Goal: Information Seeking & Learning: Check status

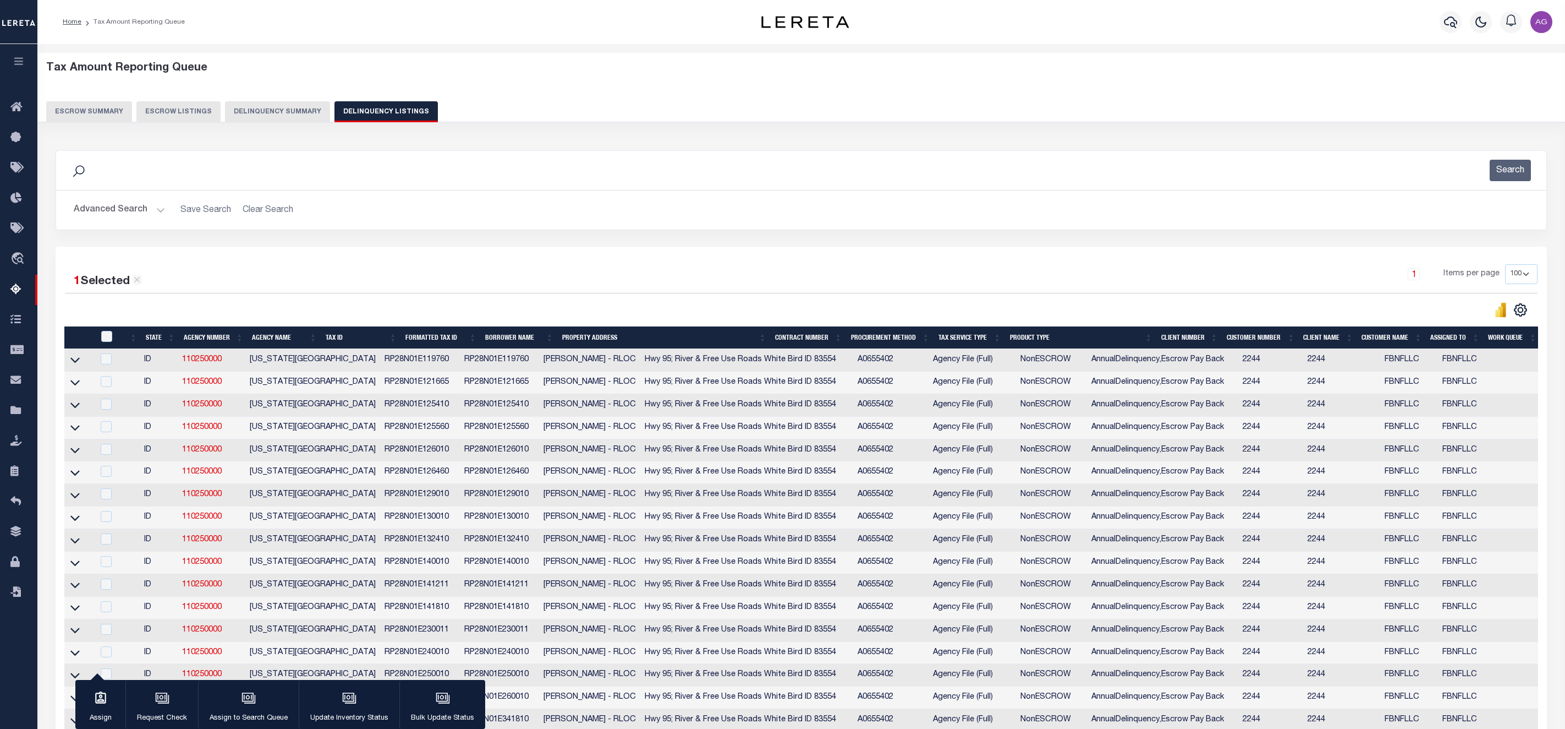
select select
select select "100"
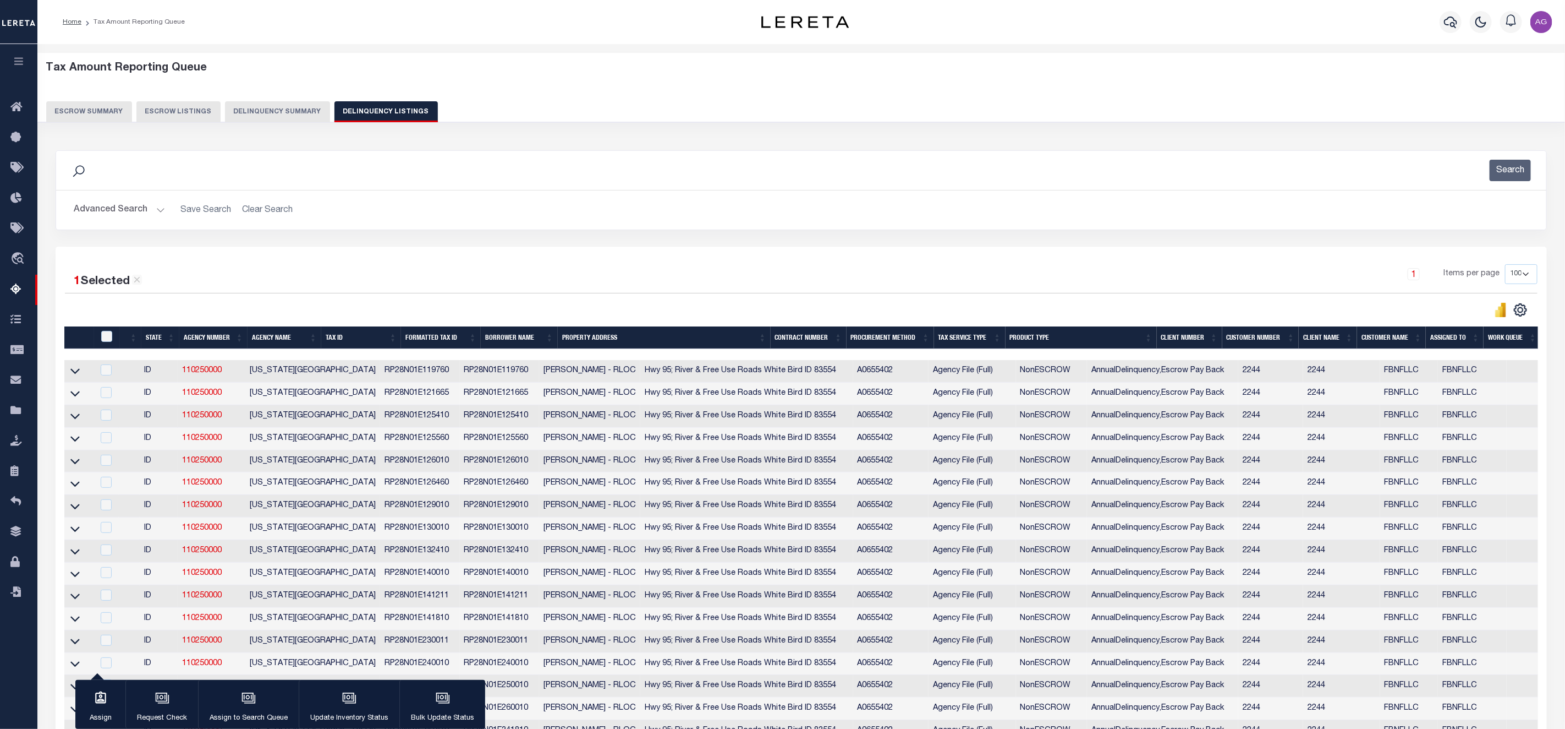
click at [272, 114] on button "Delinquency Summary" at bounding box center [277, 111] width 105 height 21
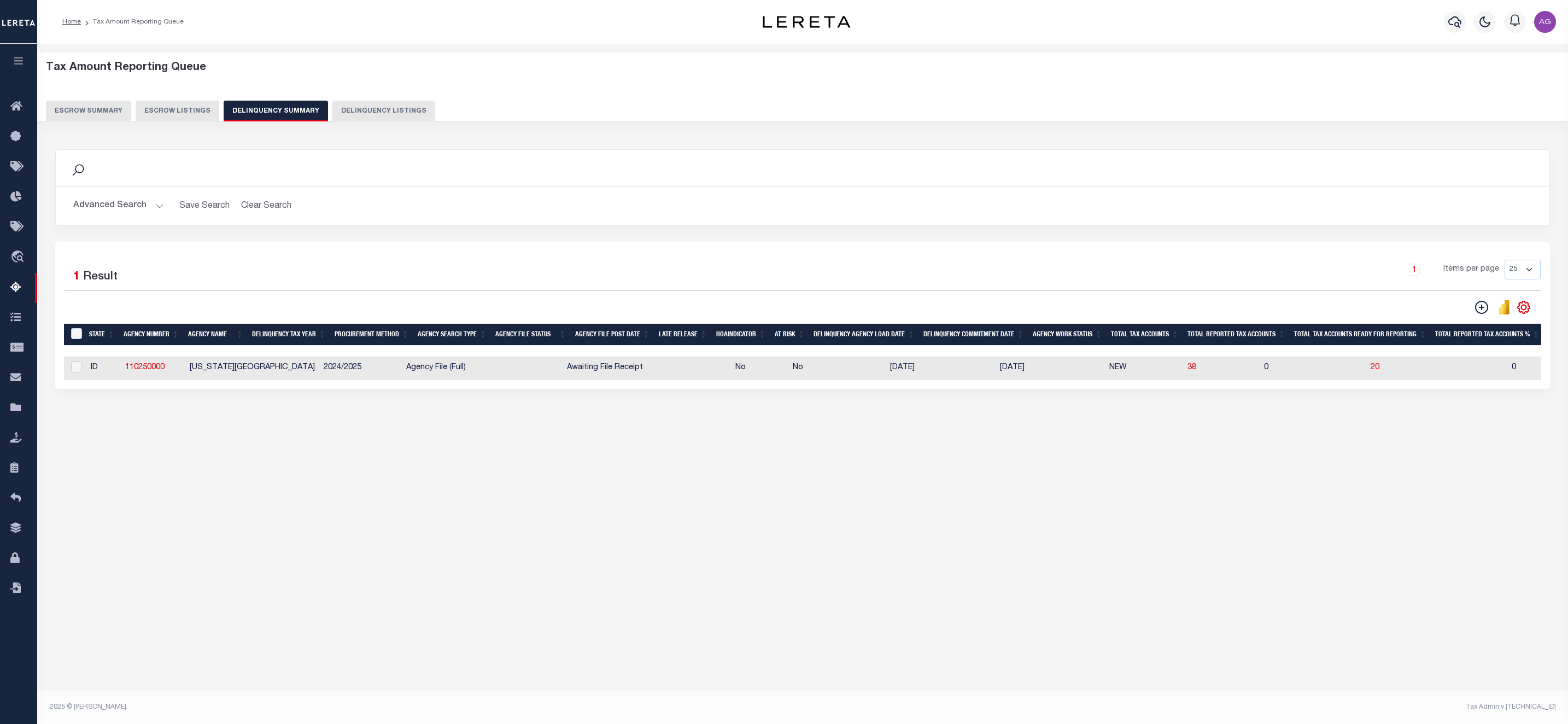
click at [131, 204] on button "Advanced Search" at bounding box center [118, 205] width 90 height 21
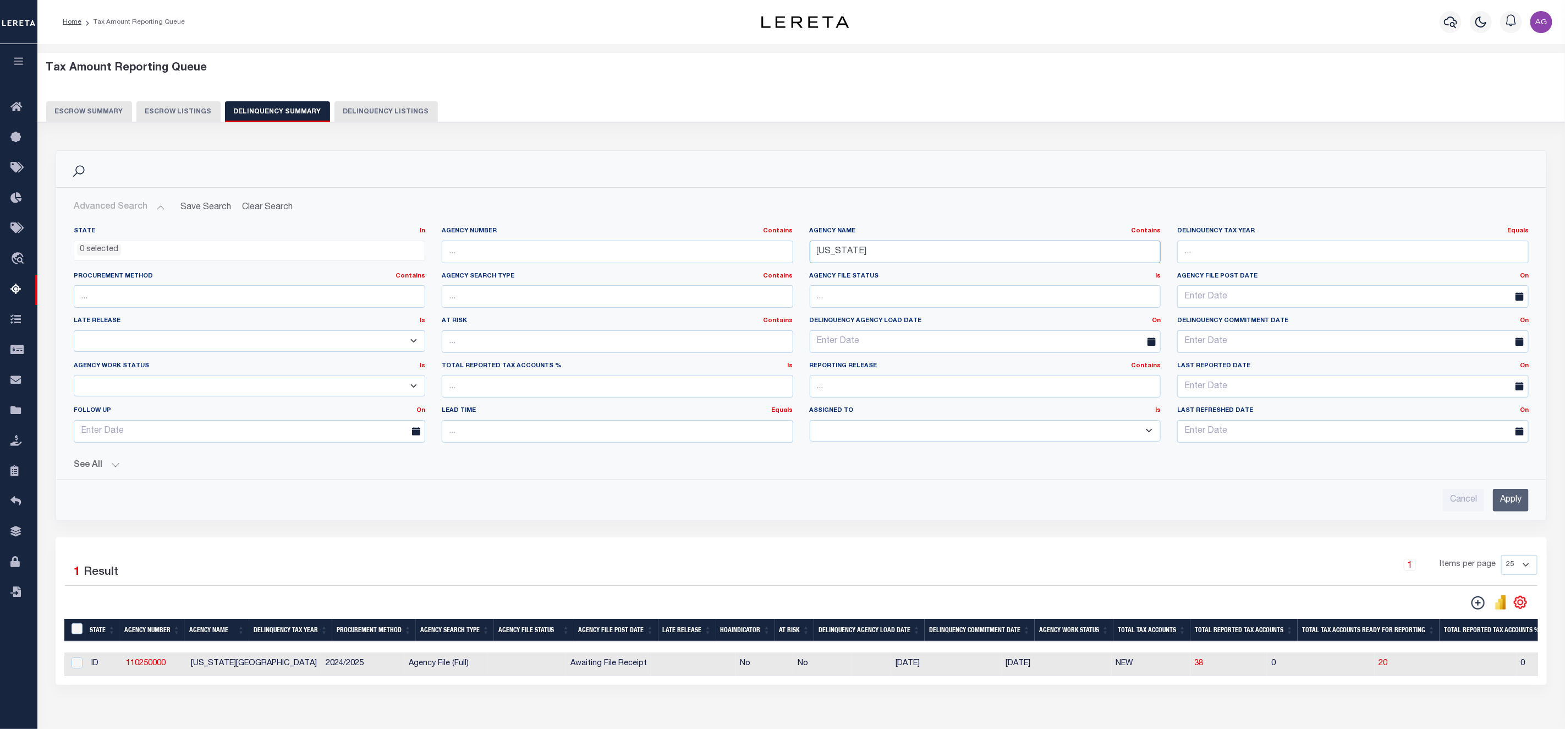
click at [887, 259] on input "IDAHO" at bounding box center [986, 251] width 352 height 23
click at [1516, 502] on input "Apply" at bounding box center [1511, 500] width 36 height 23
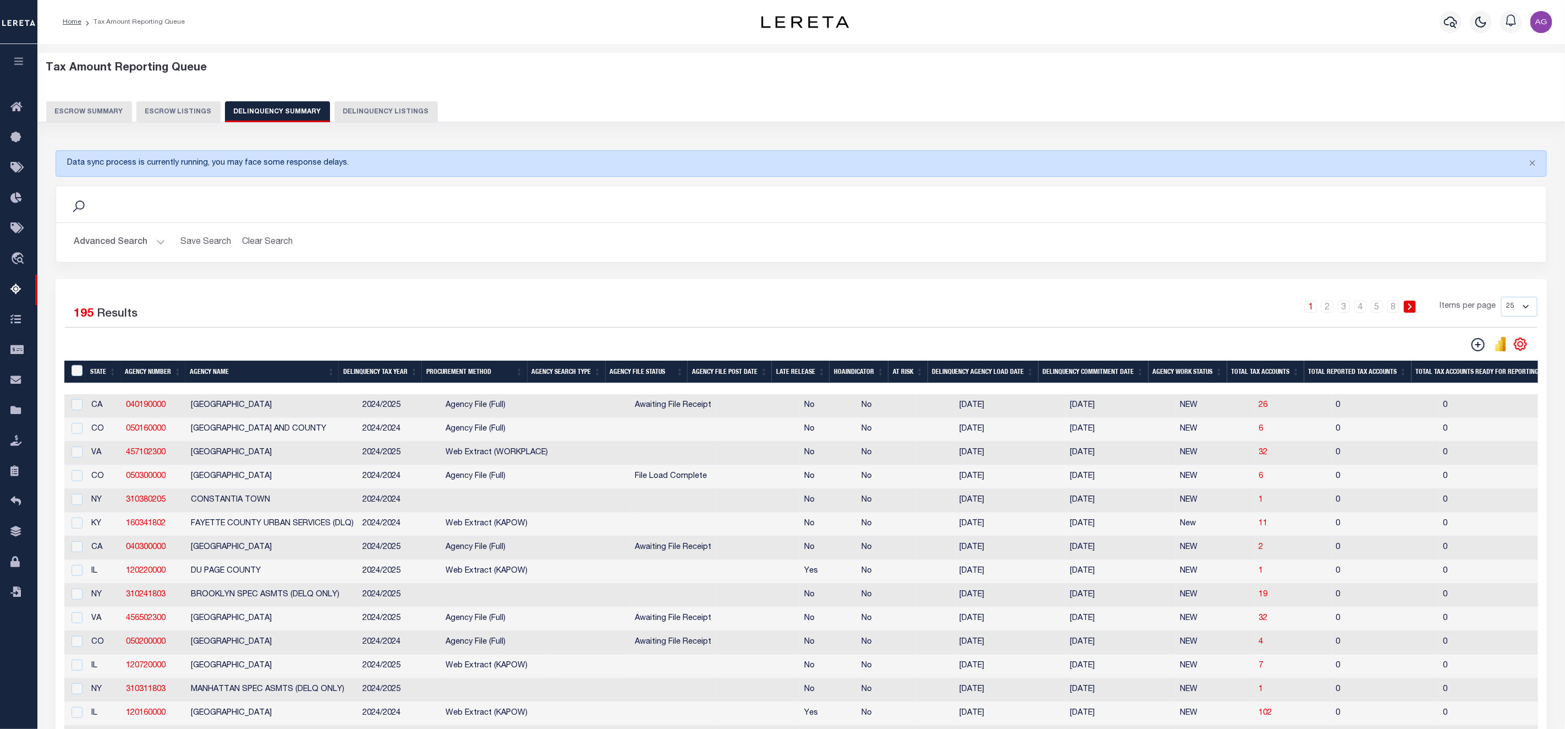
click at [1269, 374] on th "Total Tax Accounts" at bounding box center [1266, 371] width 77 height 23
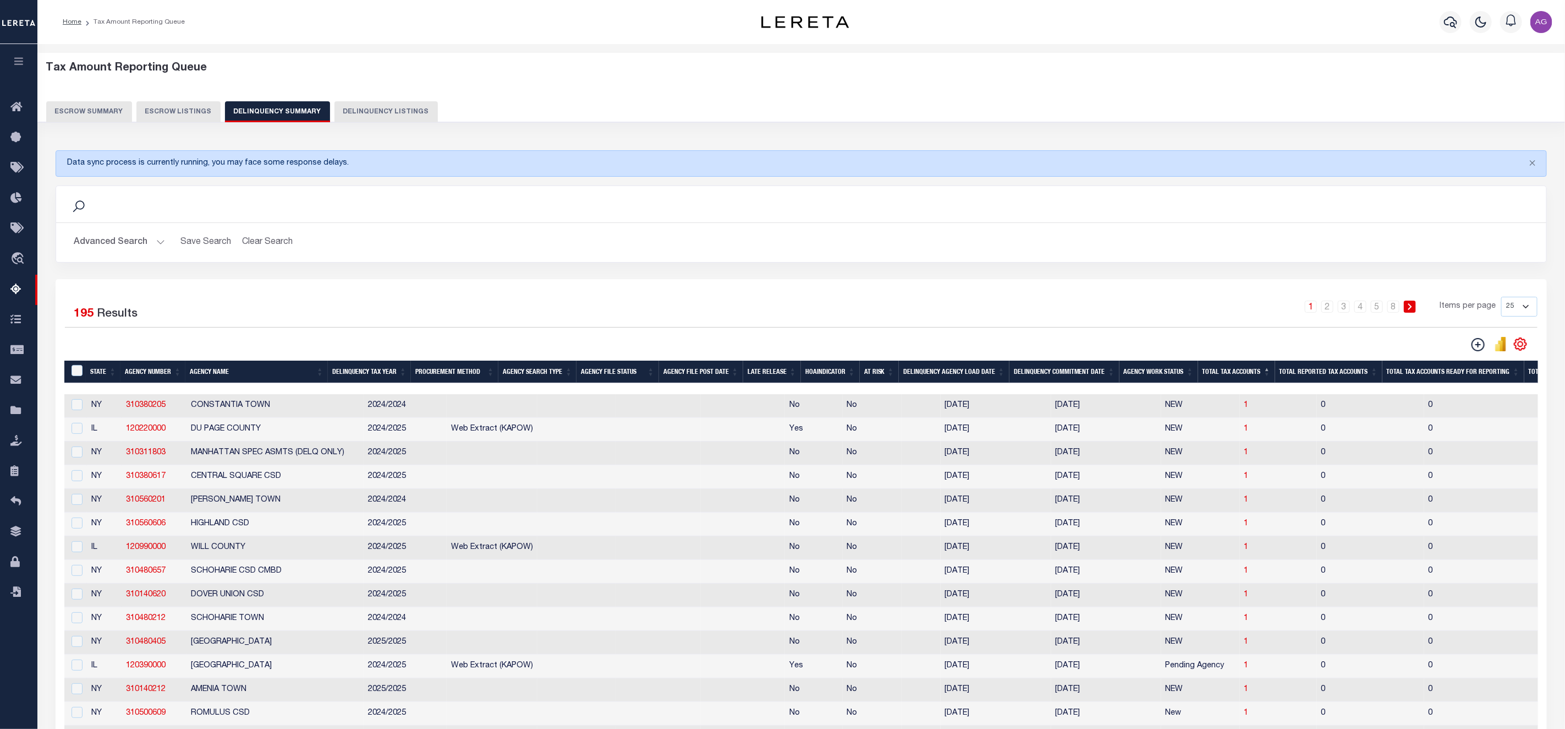
click at [1244, 375] on th "Total Tax Accounts" at bounding box center [1236, 371] width 77 height 23
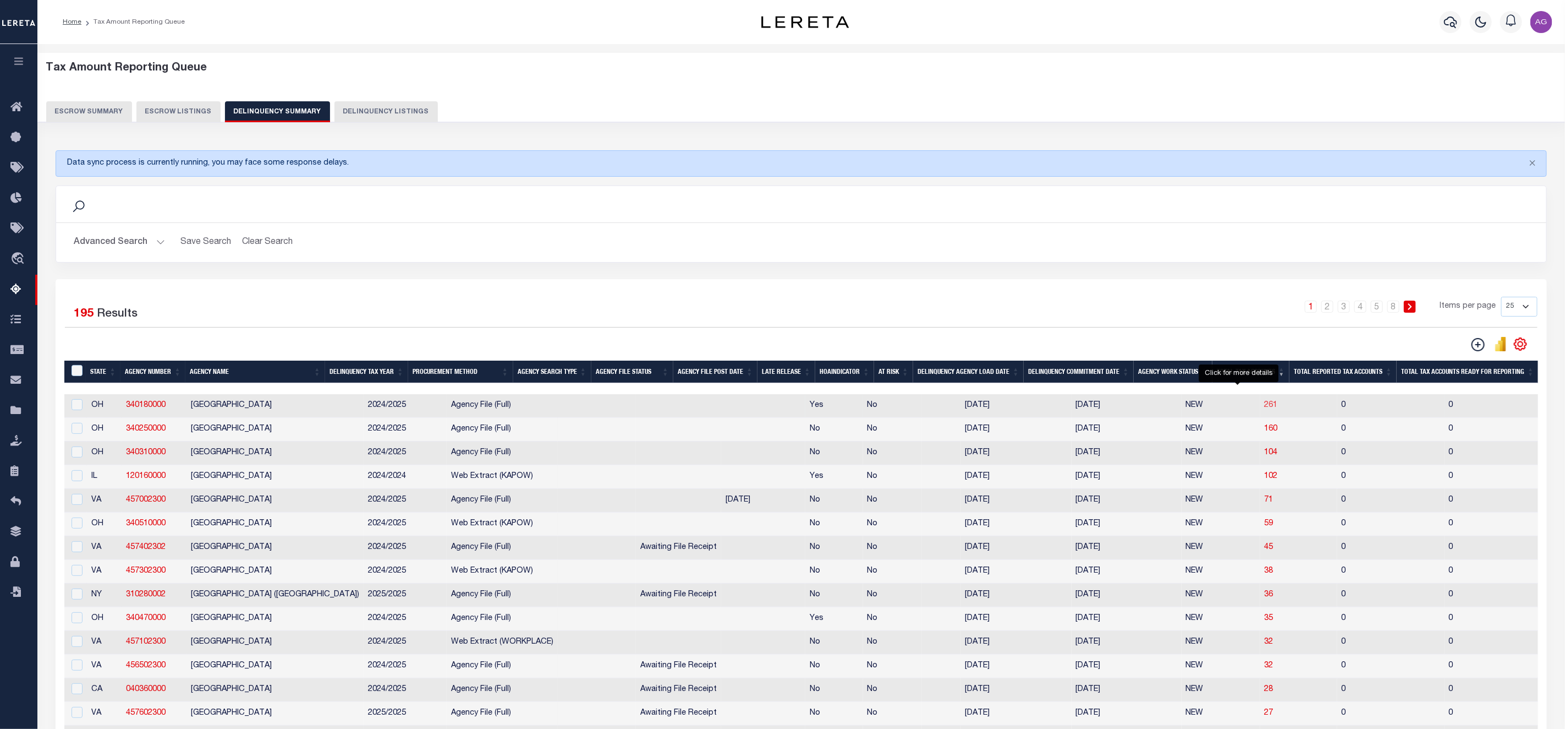
click at [1265, 408] on span "261" at bounding box center [1271, 405] width 13 height 8
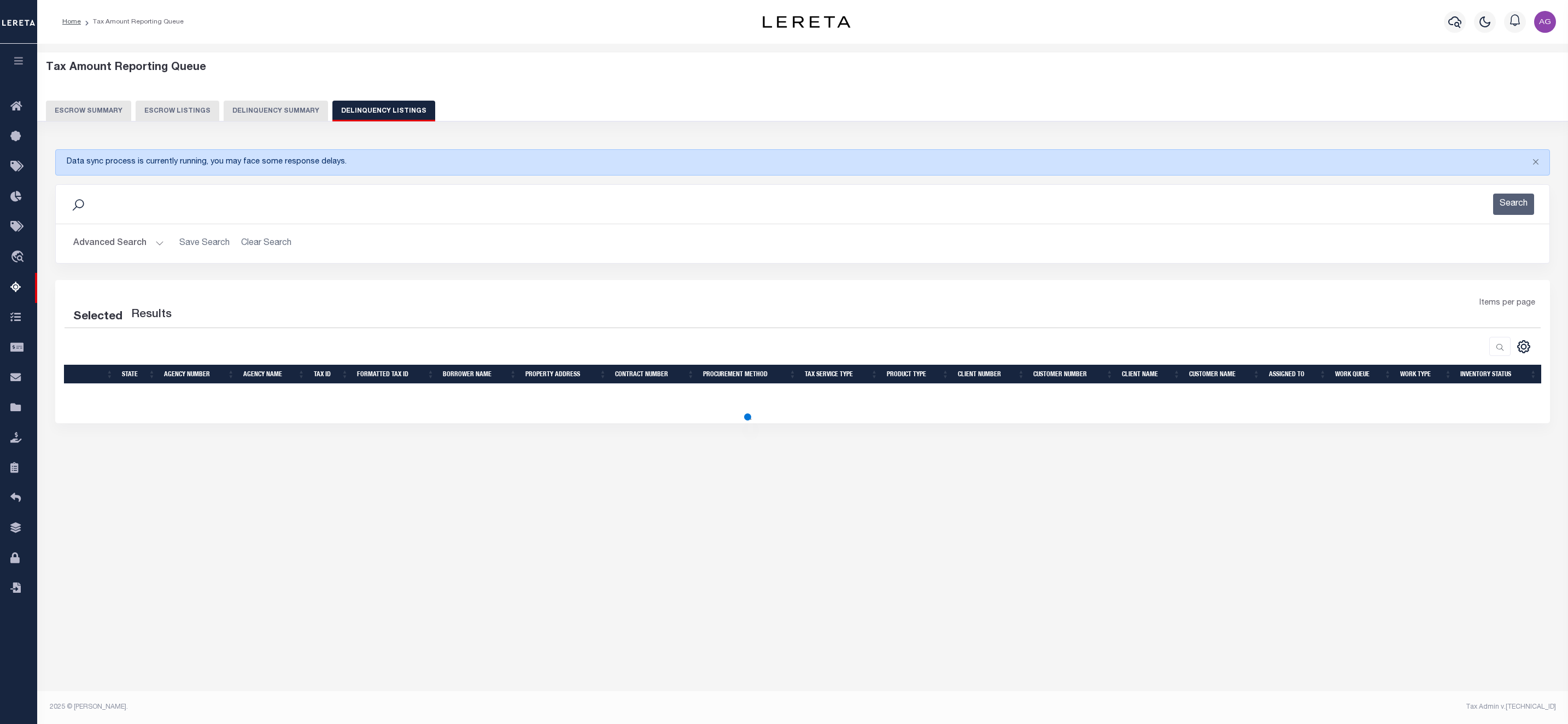
select select "100"
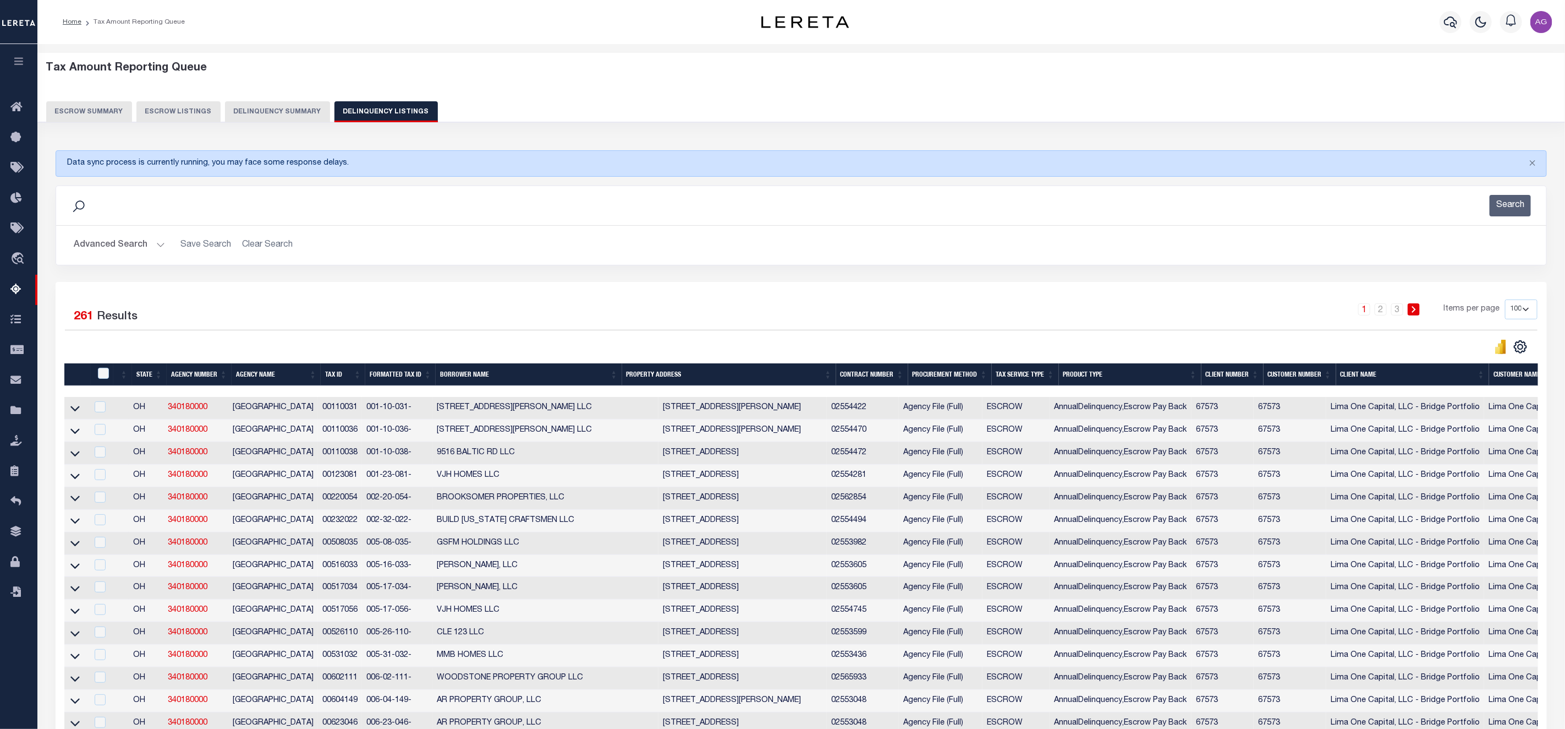
click at [269, 117] on button "Delinquency Summary" at bounding box center [277, 111] width 105 height 21
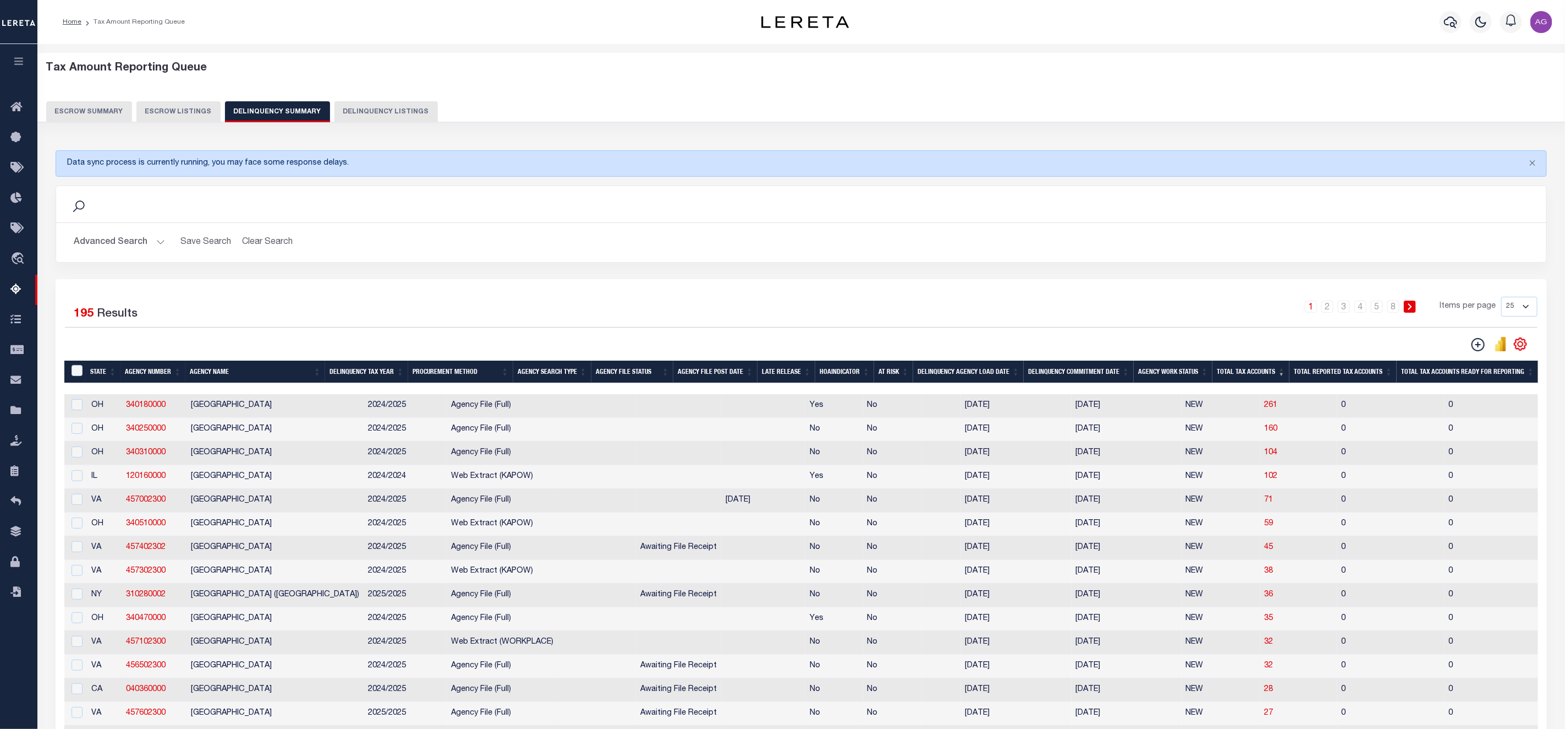
click at [124, 243] on button "Advanced Search" at bounding box center [119, 242] width 91 height 21
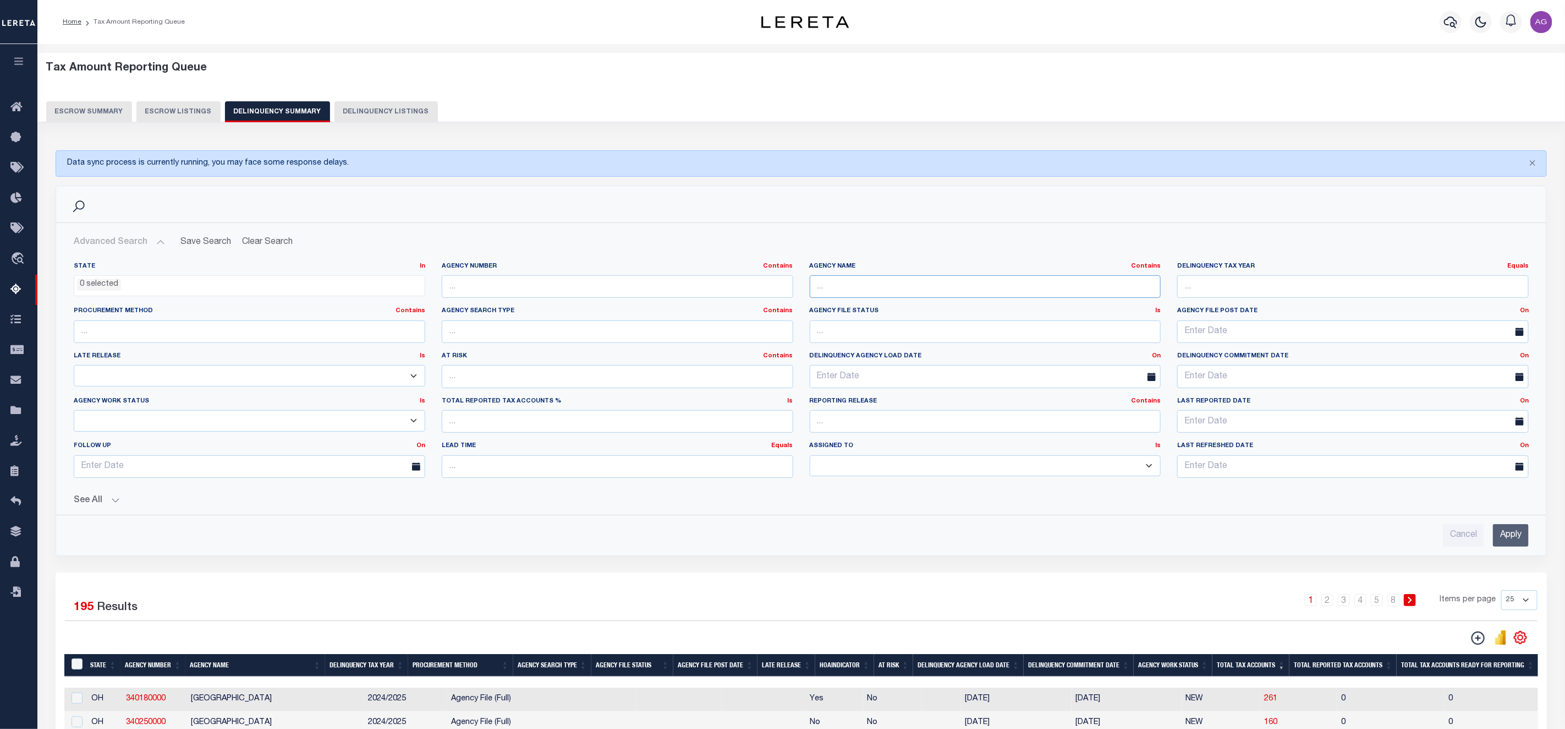
click at [857, 296] on input "text" at bounding box center [986, 286] width 352 height 23
type input "IDAHO"
click at [1509, 533] on input "Apply" at bounding box center [1511, 535] width 36 height 23
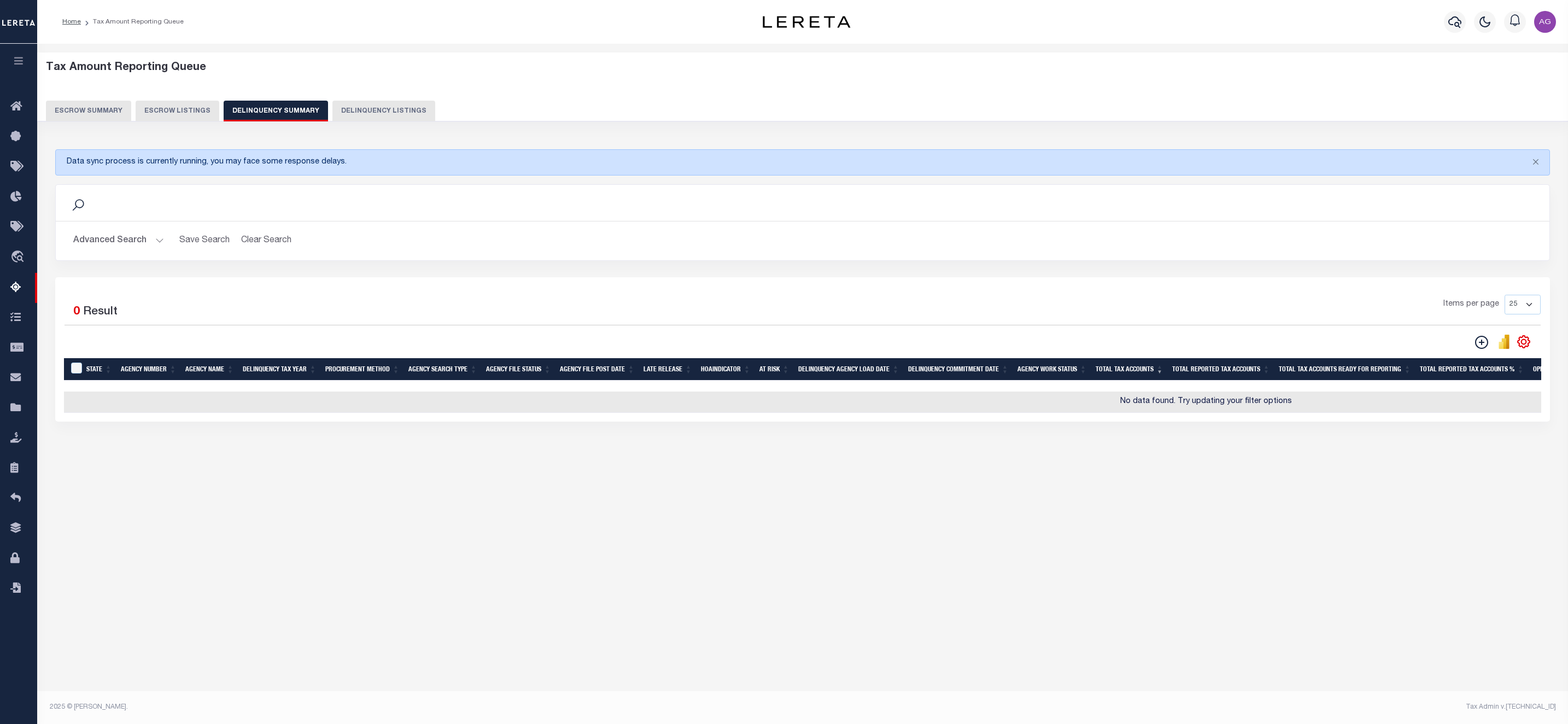
click at [122, 239] on button "Advanced Search" at bounding box center [118, 240] width 90 height 21
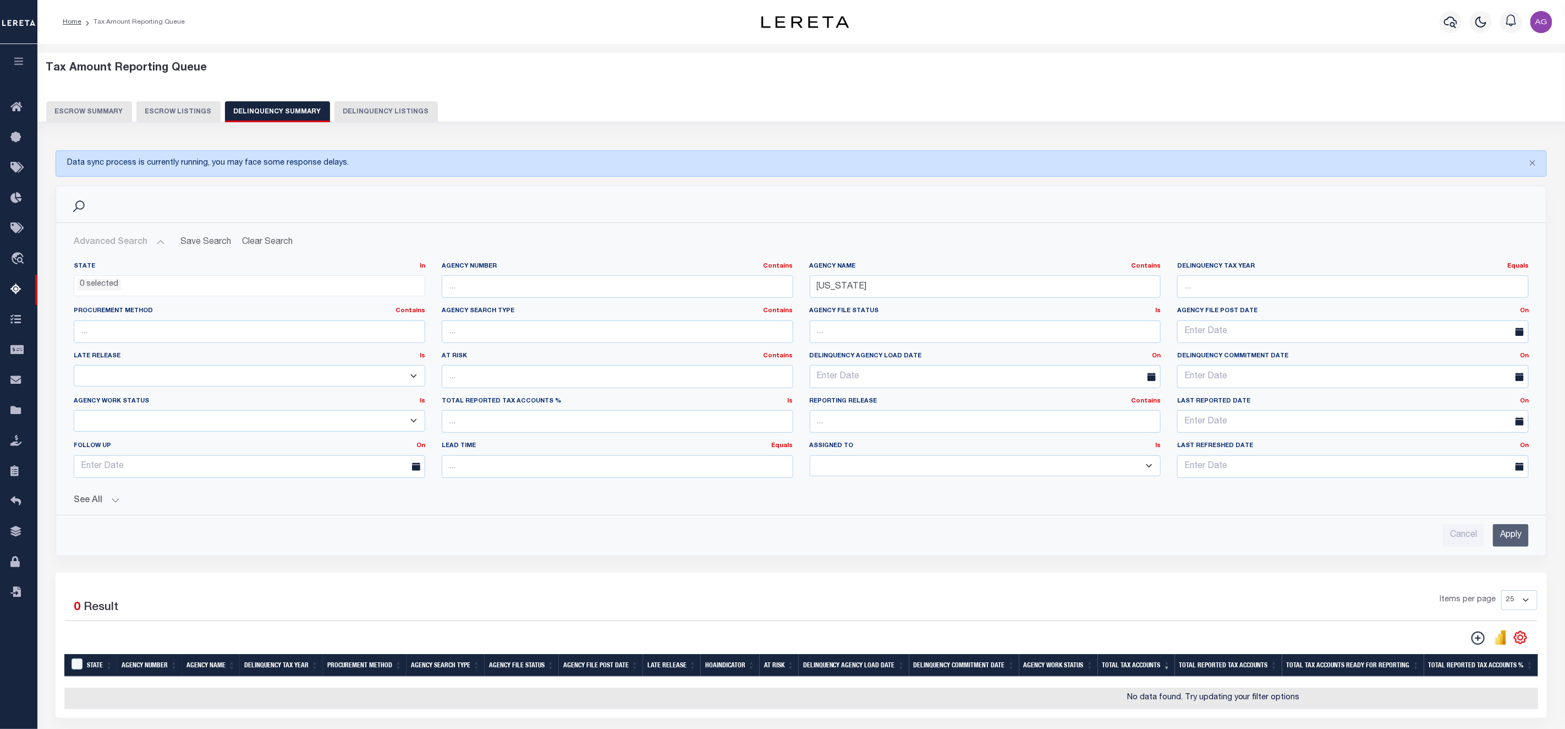
click at [96, 505] on button "See All" at bounding box center [801, 500] width 1455 height 10
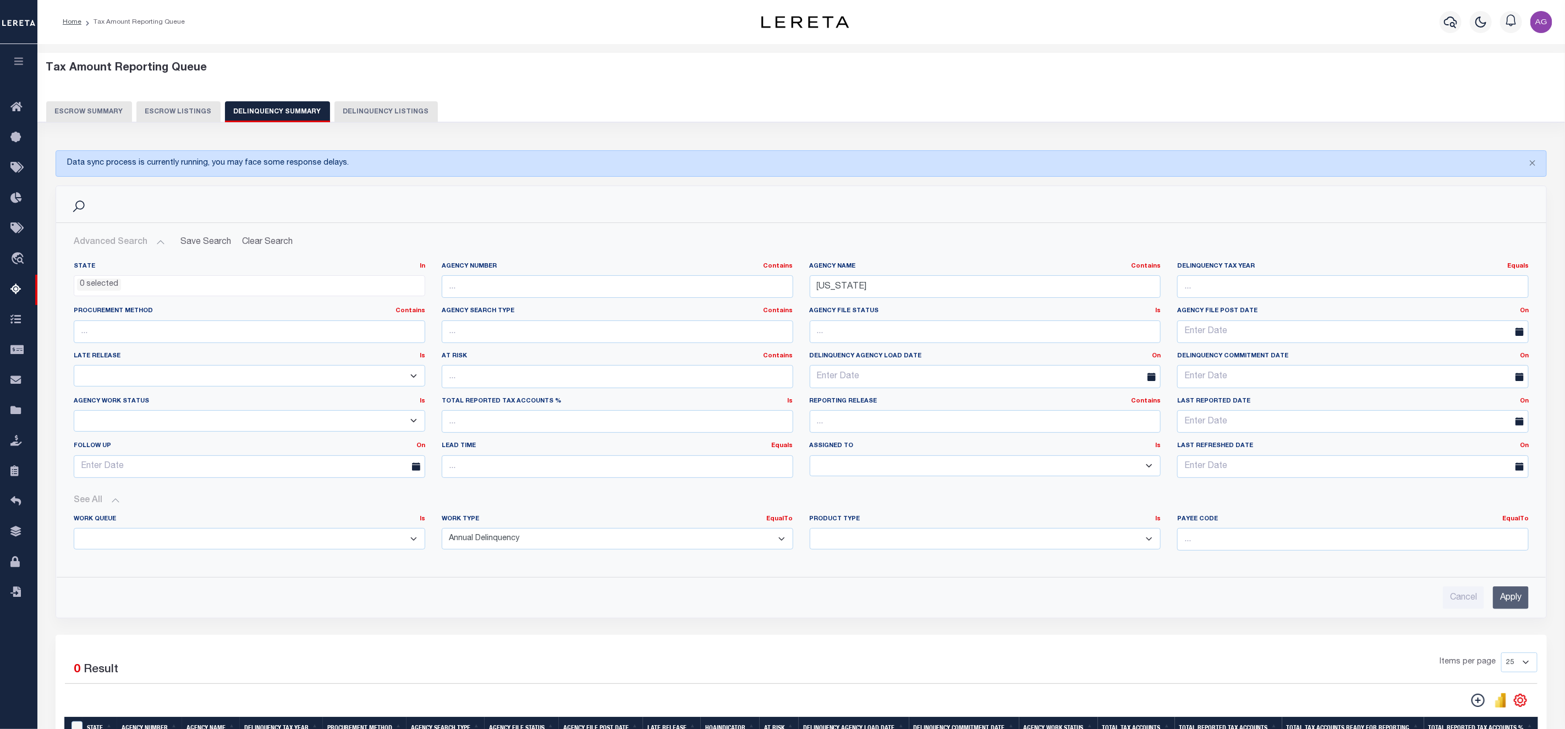
click at [528, 542] on select "Annual Delinquency Back Search Payment Status Check DTRACK" at bounding box center [618, 538] width 352 height 21
drag, startPoint x: 864, startPoint y: 286, endPoint x: 762, endPoint y: 293, distance: 102.6
click at [762, 293] on div "State In In AK AL AR AZ CA CO CT DC DE FL GA GU HI IA ID IL IN KS [GEOGRAPHIC_D…" at bounding box center [801, 374] width 1472 height 224
click at [596, 291] on input "text" at bounding box center [618, 286] width 352 height 23
paste input "1719300000"
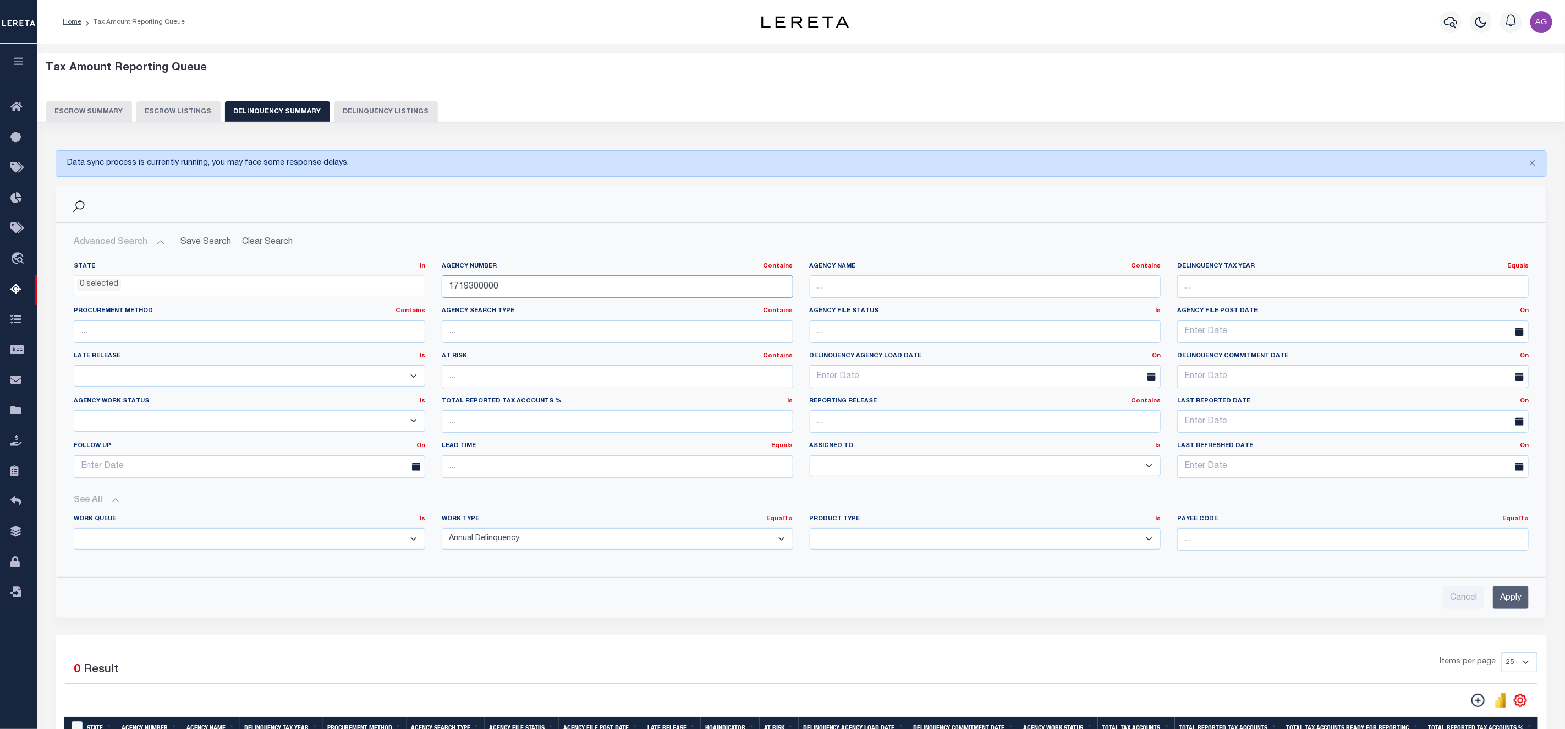
type input "1719300000"
click at [1515, 595] on input "Apply" at bounding box center [1511, 597] width 36 height 23
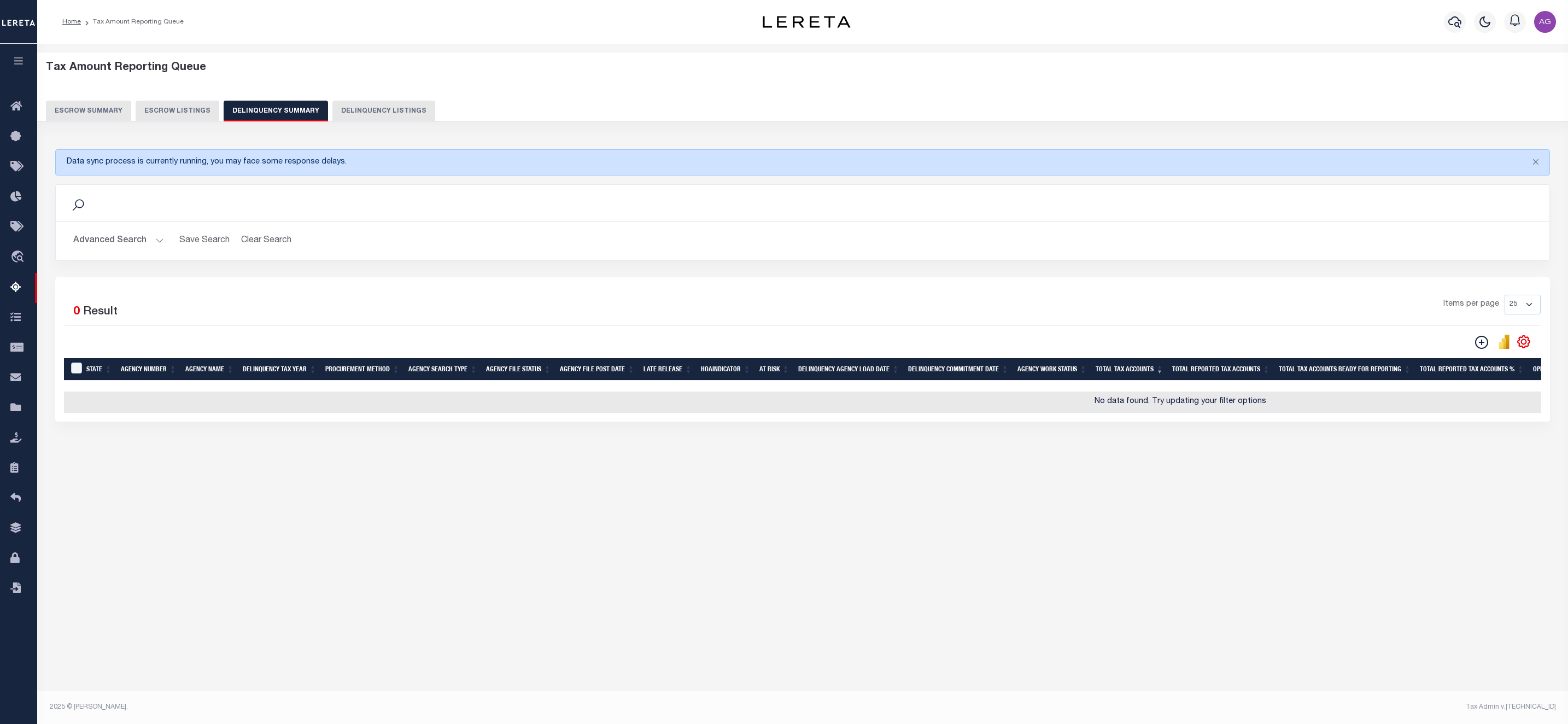
click at [345, 107] on button "Delinquency Listings" at bounding box center [384, 110] width 102 height 21
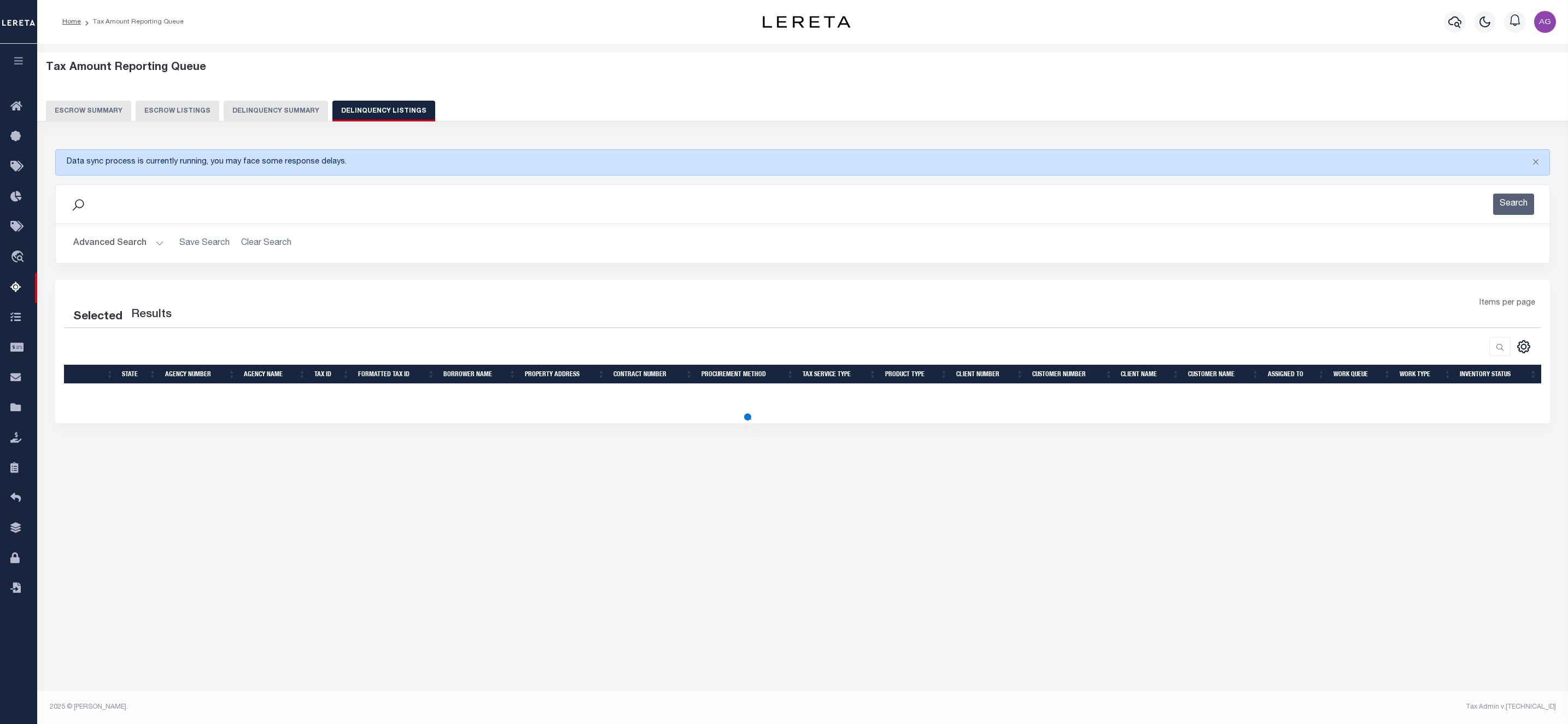
click at [88, 249] on button "Advanced Search" at bounding box center [118, 242] width 90 height 21
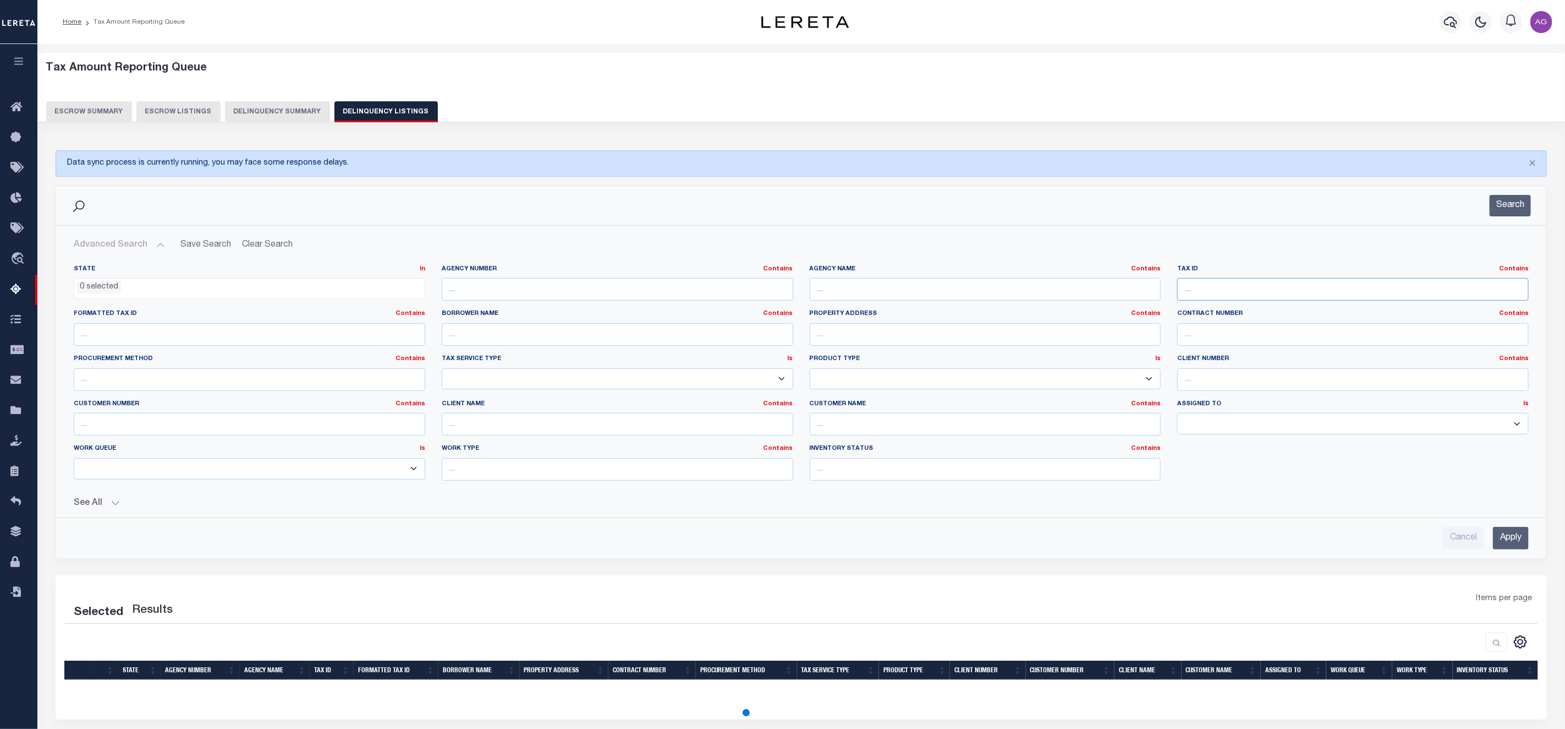
click at [1263, 296] on input "text" at bounding box center [1354, 289] width 352 height 23
paste input "RP28N02E200010"
type input "RP28N02E200010"
click at [1514, 532] on input "Apply" at bounding box center [1511, 538] width 36 height 23
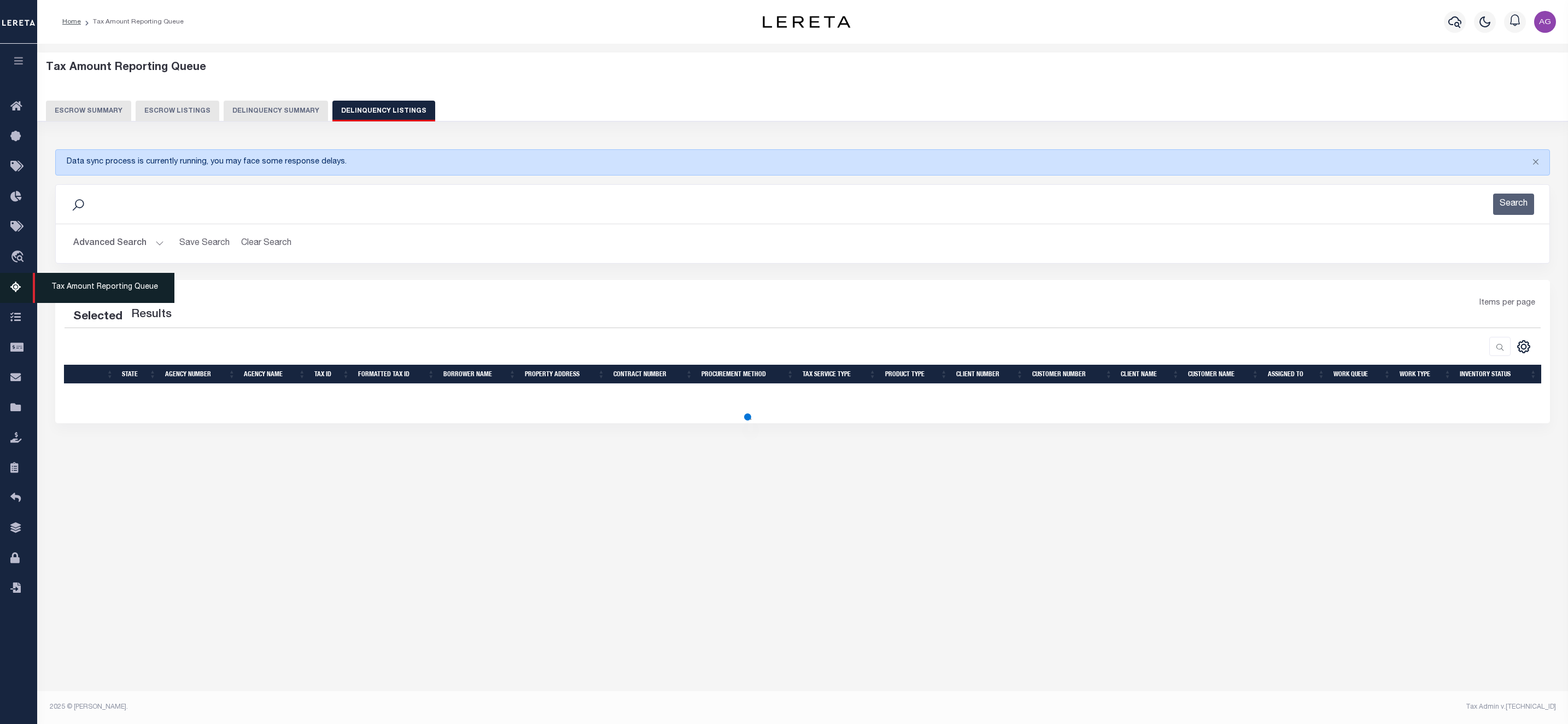
click at [67, 284] on span "Tax Amount Reporting Queue" at bounding box center [103, 288] width 142 height 30
select select "100"
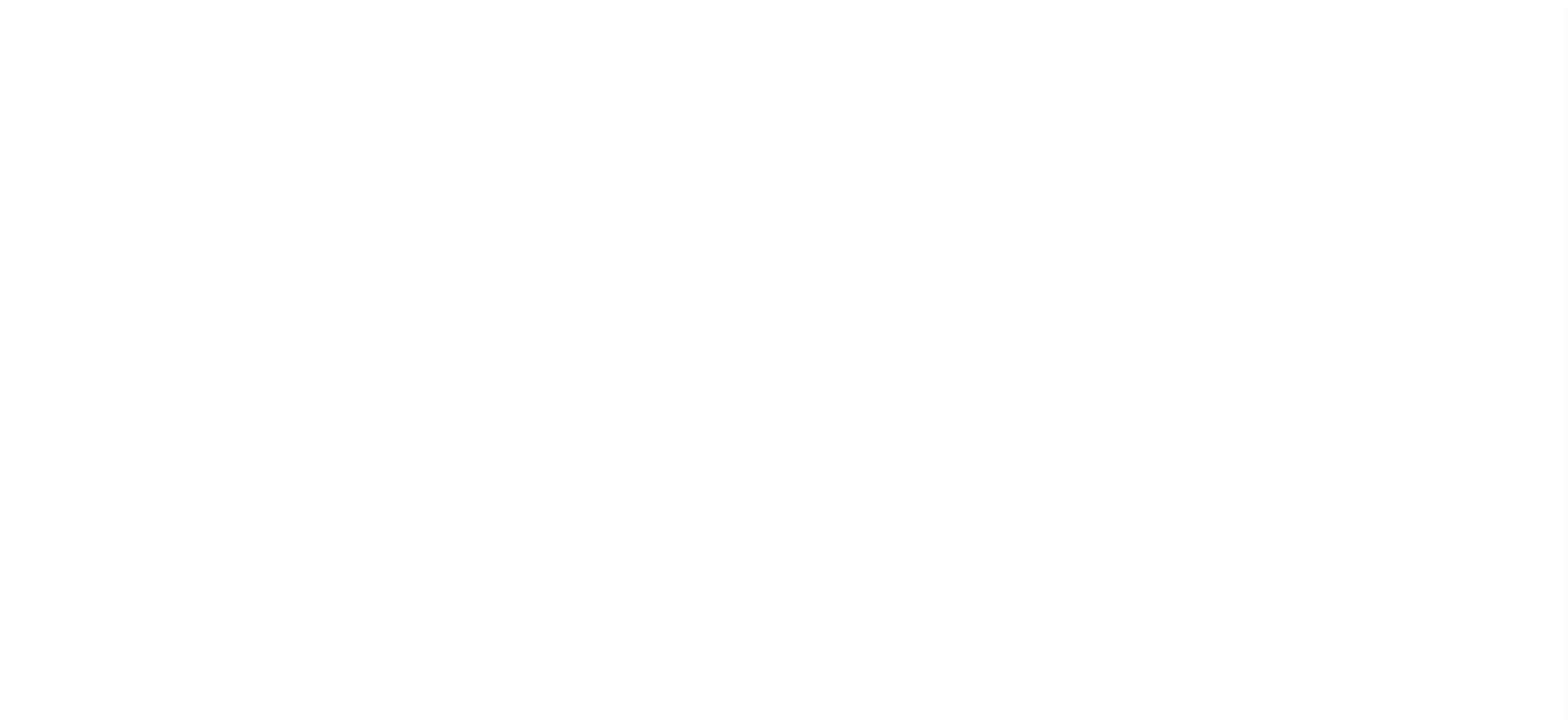
select select "200"
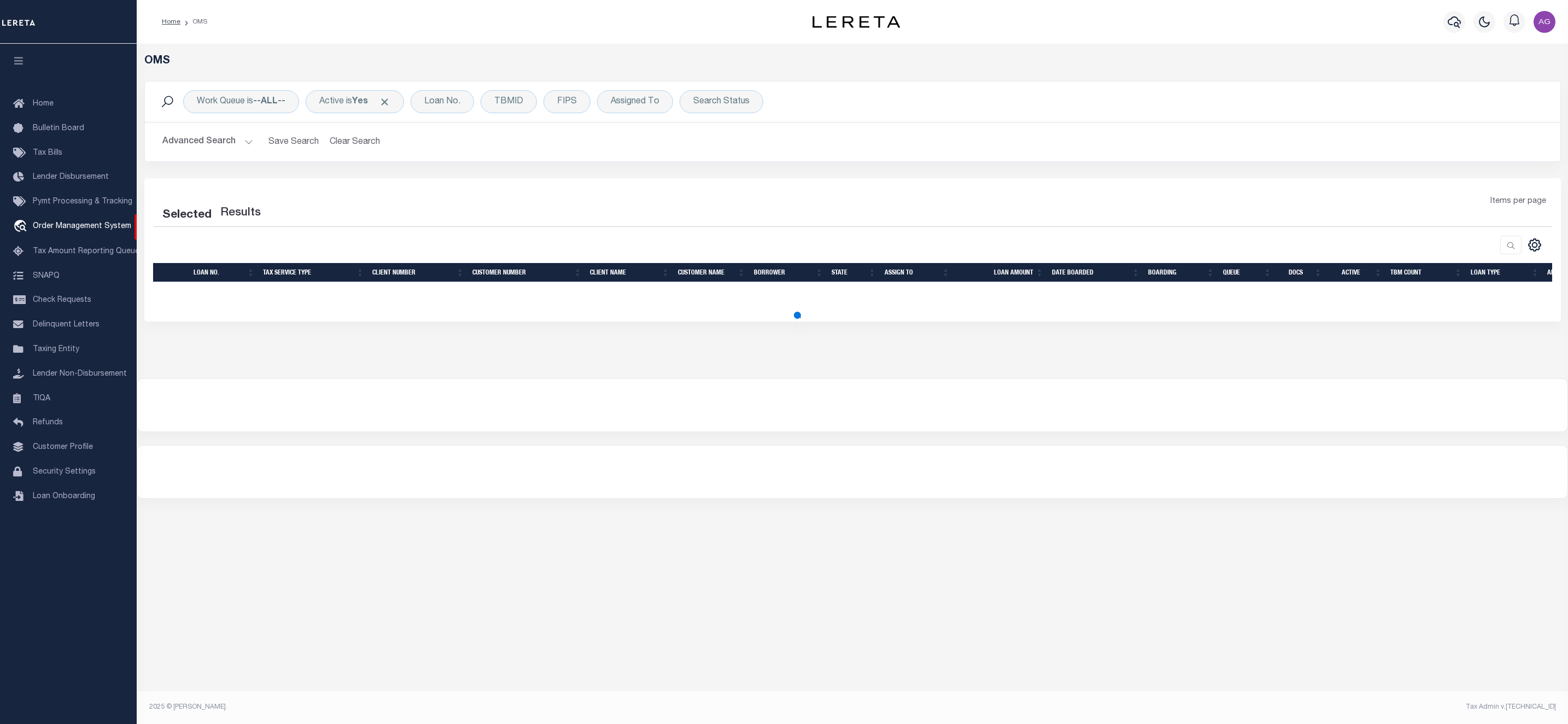
select select "200"
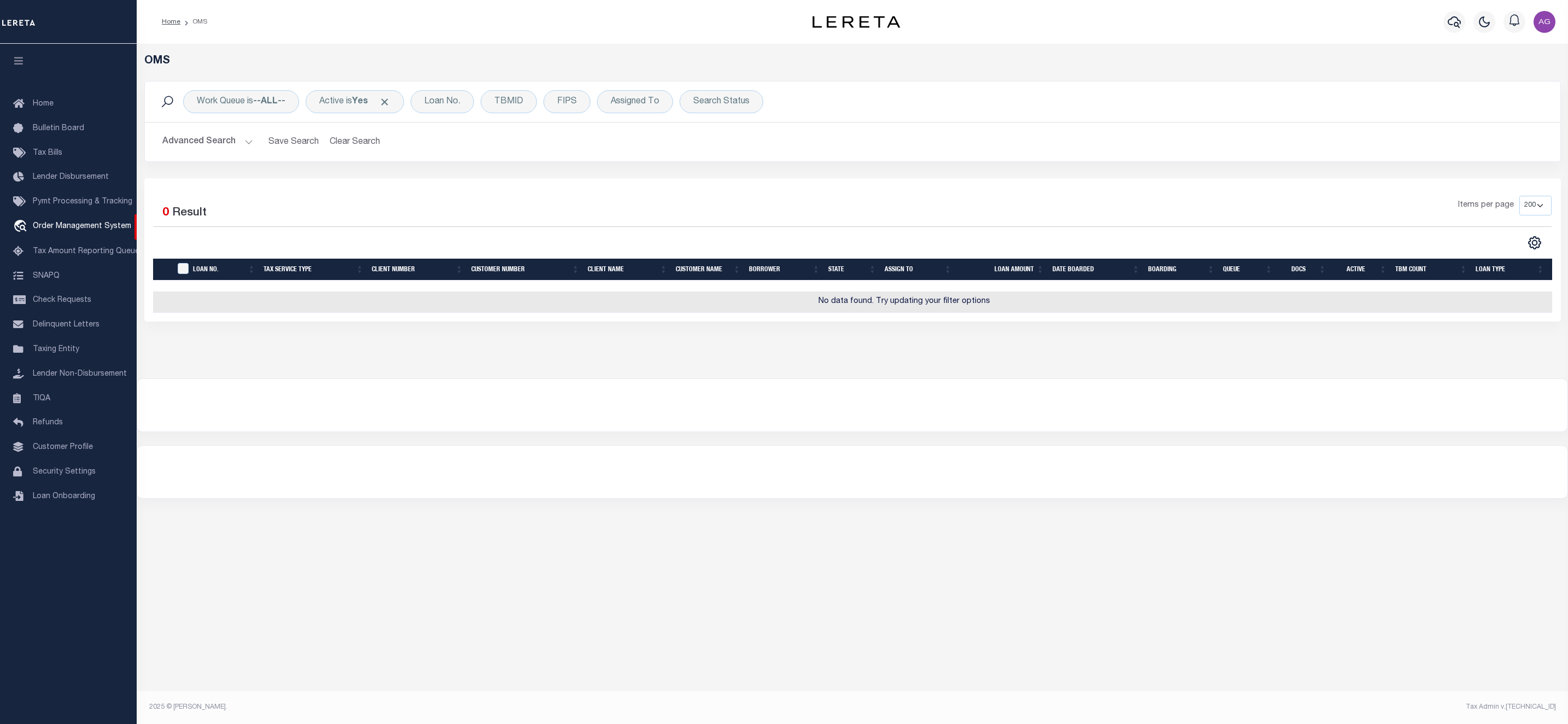
click at [225, 144] on button "Advanced Search" at bounding box center [207, 141] width 90 height 21
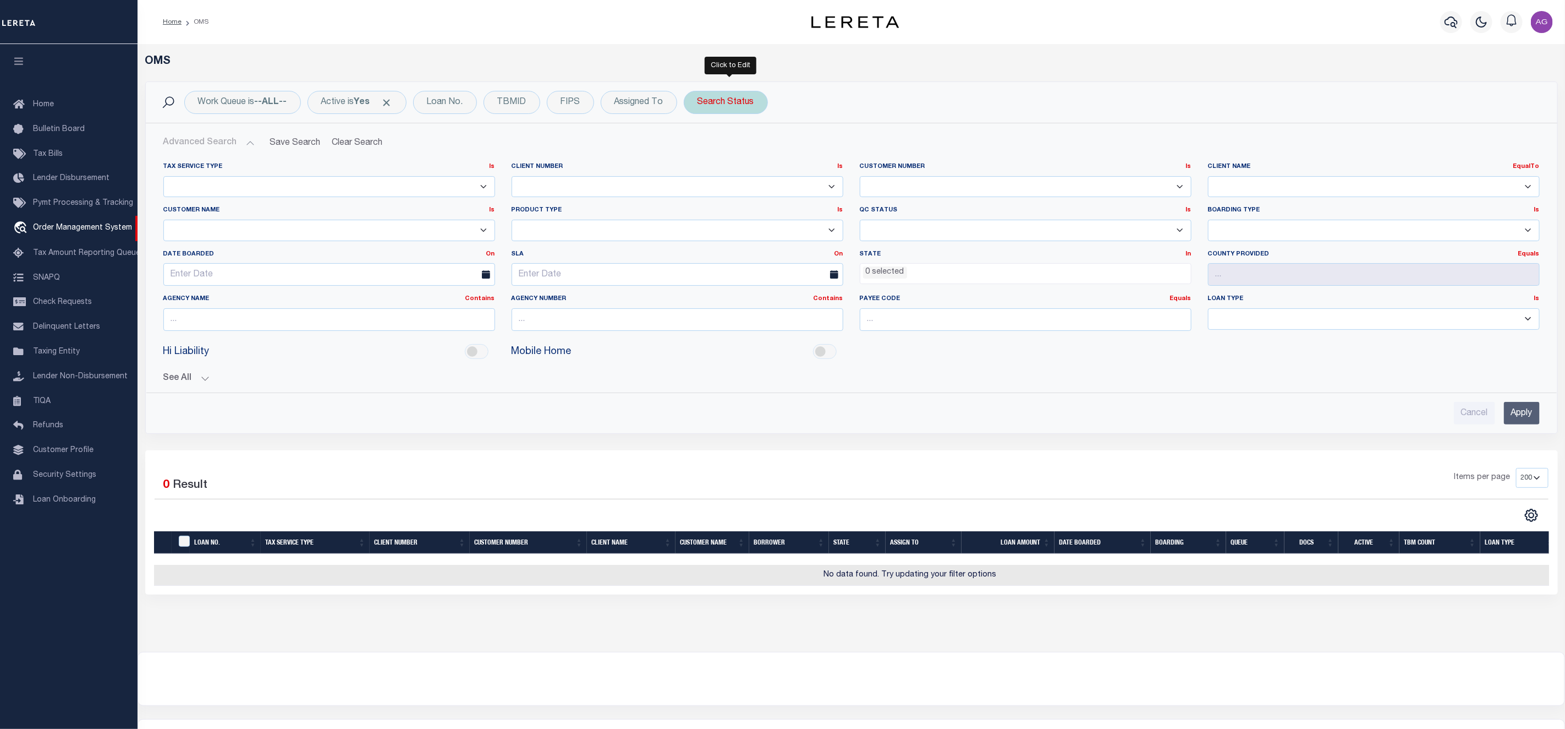
click at [733, 108] on div "Search Status" at bounding box center [726, 102] width 84 height 23
click at [775, 162] on select "Automated Search Bad Parcel Complete Duplicate Parcel High Dollar Reporting In …" at bounding box center [779, 156] width 162 height 21
select select "CP"
click at [703, 147] on select "Automated Search Bad Parcel Complete Duplicate Parcel High Dollar Reporting In …" at bounding box center [779, 156] width 162 height 21
click at [1405, 180] on select "AB ABL Accumatch - Refunds AF AFCU ALB ALL ANB APCU Atlantic Capital Bank ATR B…" at bounding box center [1374, 186] width 332 height 21
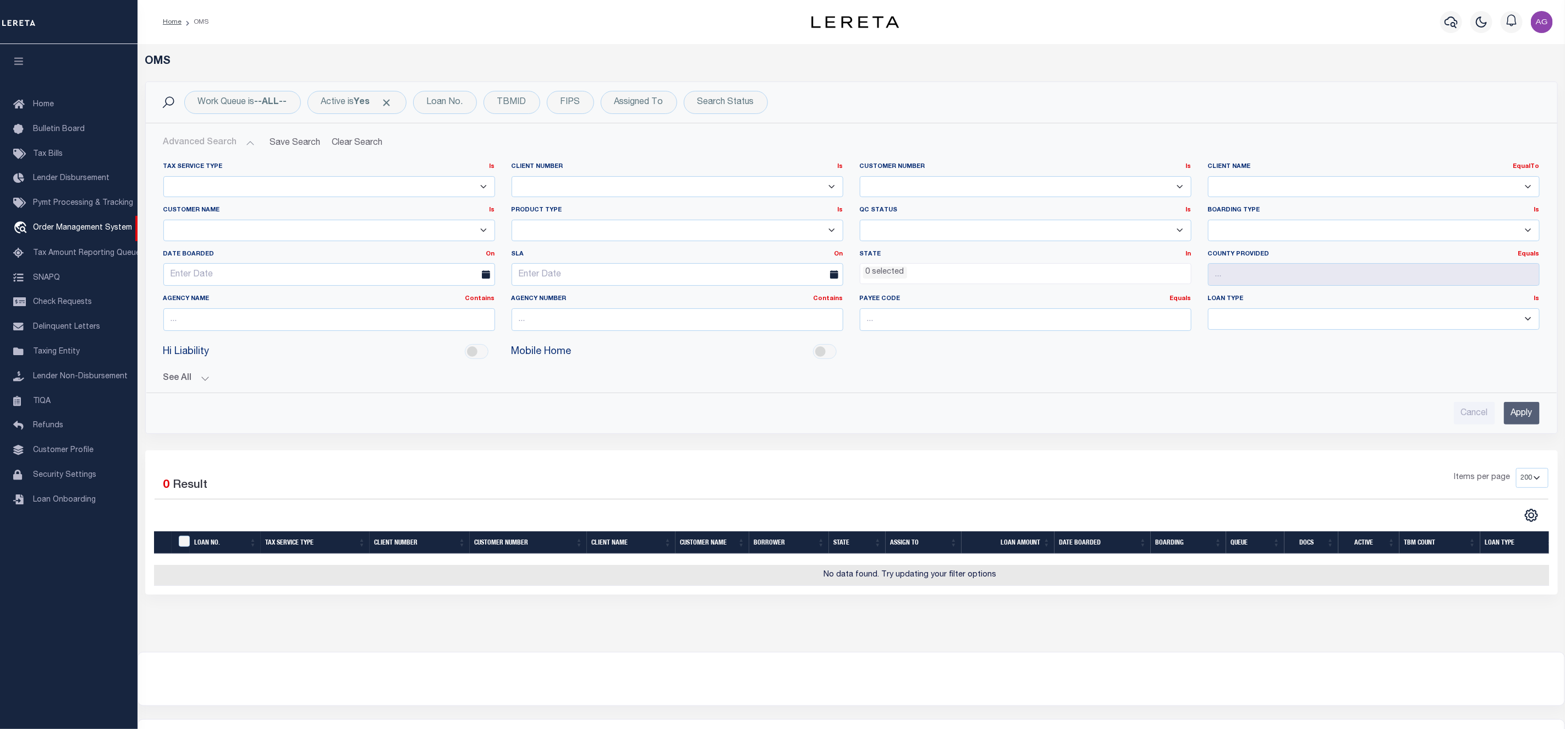
click at [1273, 182] on select "AB ABL Accumatch - Refunds AF AFCU ALB ALL ANB APCU Atlantic Capital Bank ATR B…" at bounding box center [1374, 186] width 332 height 21
select select "AB"
click at [1250, 178] on select "AB ABL Accumatch - Refunds AF AFCU ALB ALL ANB APCU Atlantic Capital Bank ATR B…" at bounding box center [1374, 186] width 332 height 21
click at [1248, 195] on select "AB ABL Accumatch - Refunds AF AFCU ALB ALL ANB APCU Atlantic Capital Bank ATR B…" at bounding box center [1374, 186] width 332 height 21
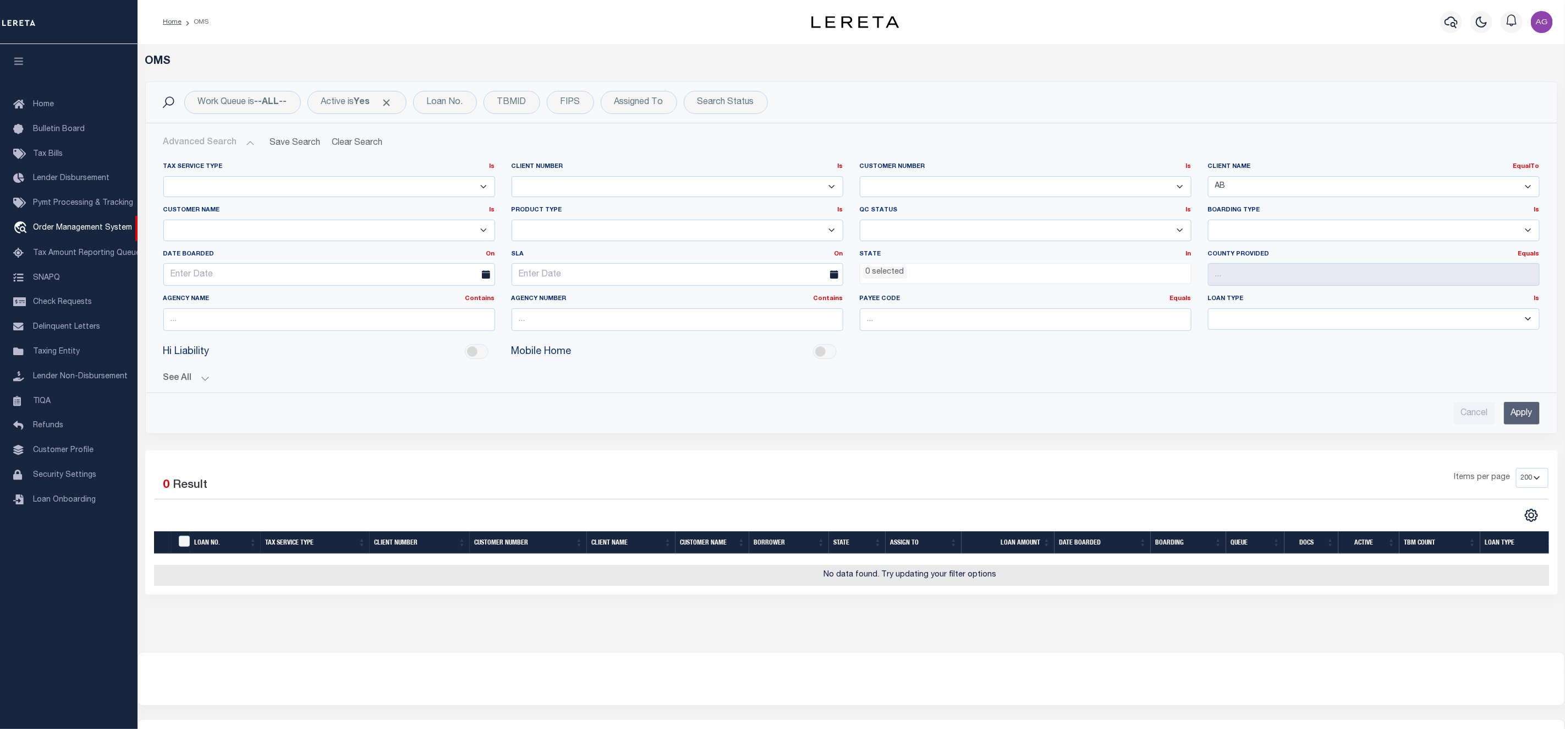
click at [1263, 184] on select "AB ABL Accumatch - Refunds AF AFCU ALB ALL ANB APCU Atlantic Capital Bank ATR B…" at bounding box center [1374, 186] width 332 height 21
select select
click at [1208, 177] on select "AB ABL Accumatch - Refunds AF AFCU ALB ALL ANB APCU Atlantic Capital Bank ATR B…" at bounding box center [1374, 186] width 332 height 21
click at [920, 187] on select "1011 1012 1013 1014 1019 1042 1049 1052 1053 1055 1058 1061 1063 1064 1065 1069…" at bounding box center [1026, 186] width 332 height 21
click at [1333, 192] on select "AB ABL Accumatch - Refunds AF AFCU ALB ALL ANB APCU Atlantic Capital Bank ATR B…" at bounding box center [1374, 186] width 332 height 21
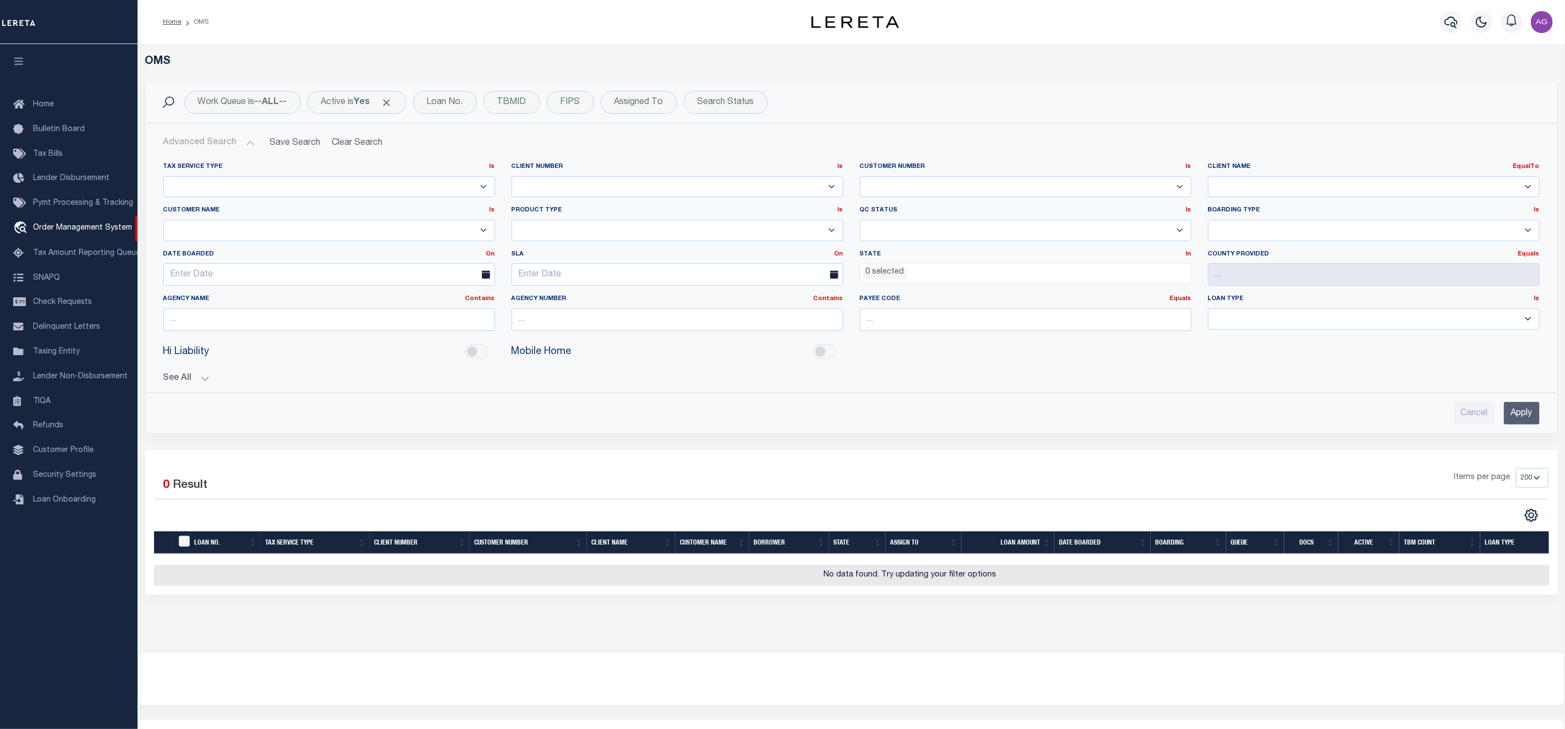
click at [1376, 187] on select "AB ABL Accumatch - Refunds AF AFCU ALB ALL ANB APCU Atlantic Capital Bank ATR B…" at bounding box center [1374, 186] width 332 height 21
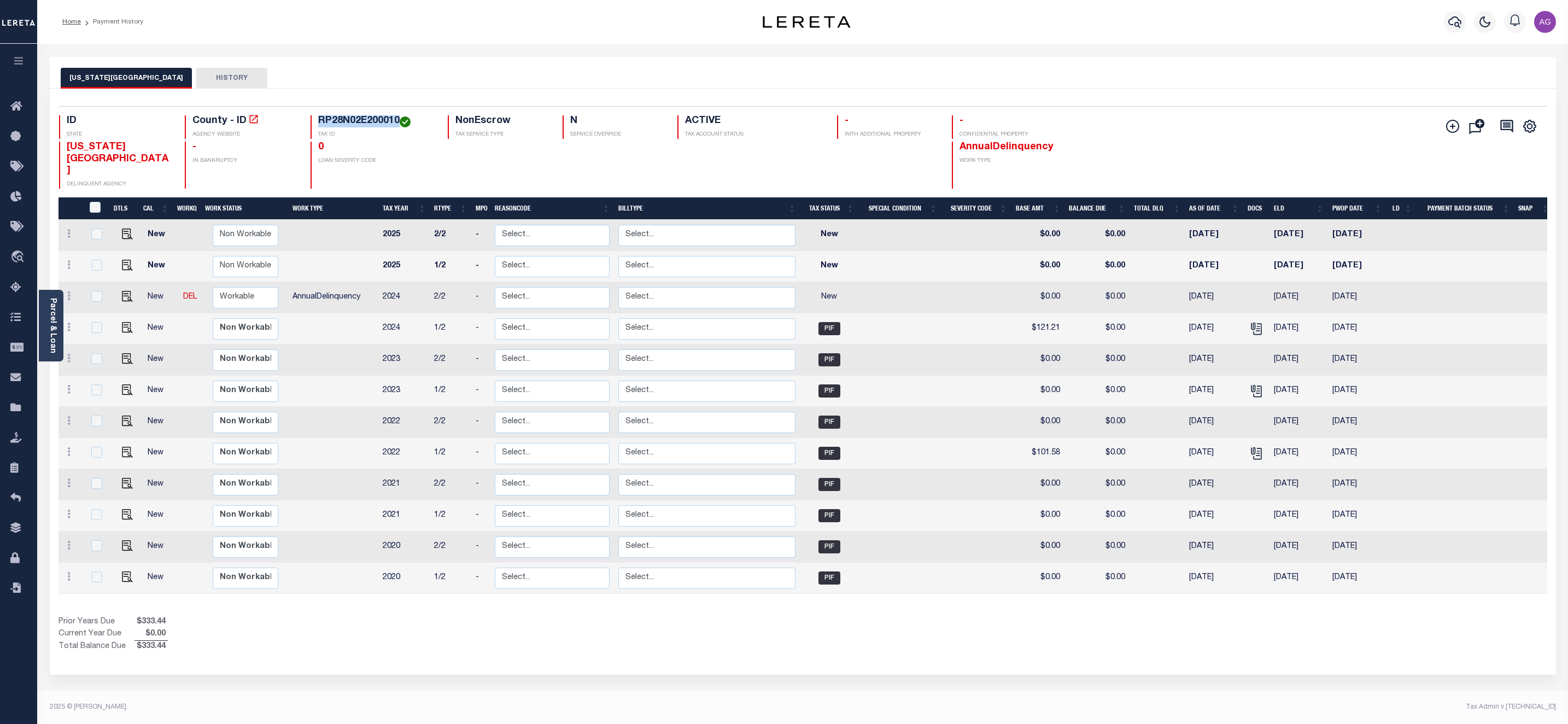
drag, startPoint x: 299, startPoint y: 118, endPoint x: 381, endPoint y: 115, distance: 82.1
click at [381, 115] on h4 "RP28N02E200010" at bounding box center [376, 121] width 116 height 12
copy h4 "RP28N02E200010"
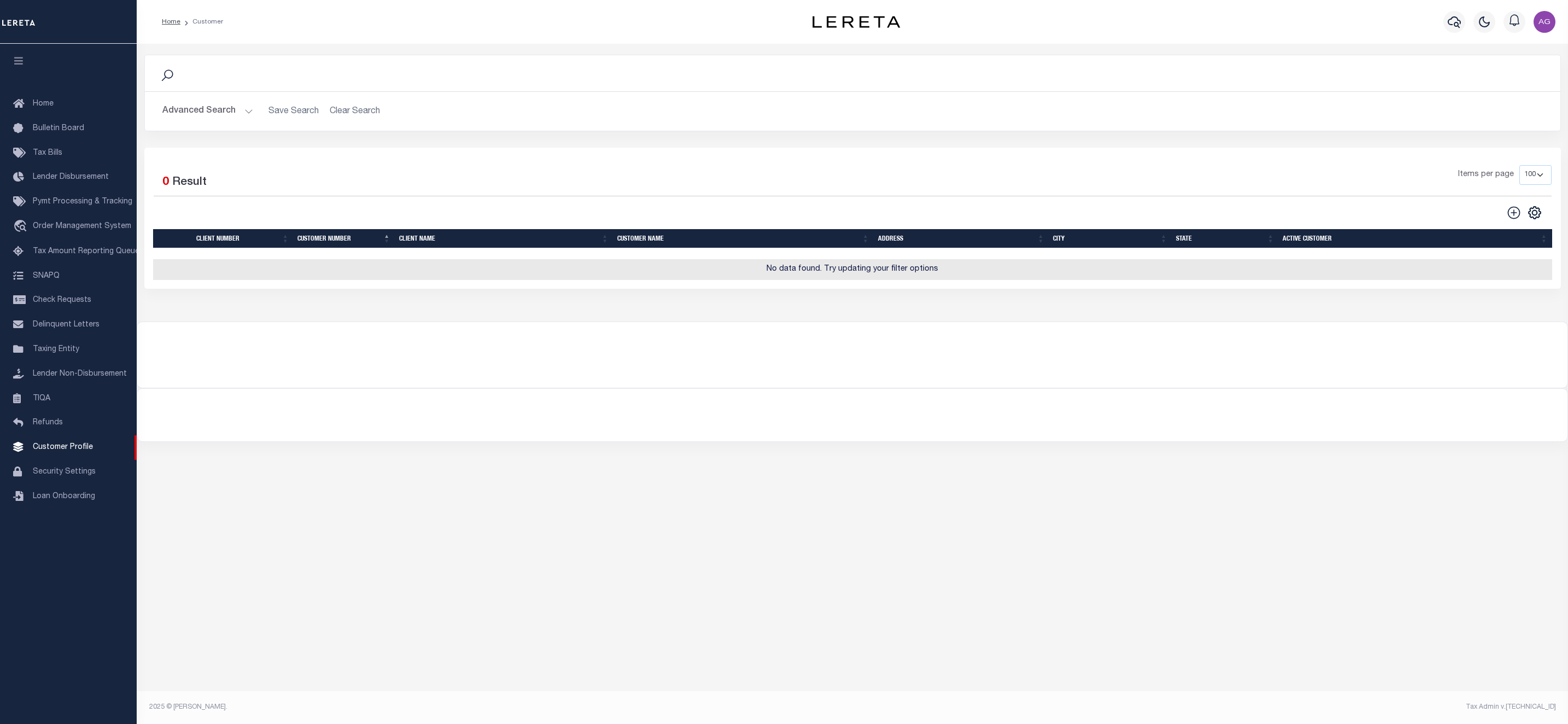
click at [225, 113] on button "Advanced Search" at bounding box center [207, 110] width 90 height 21
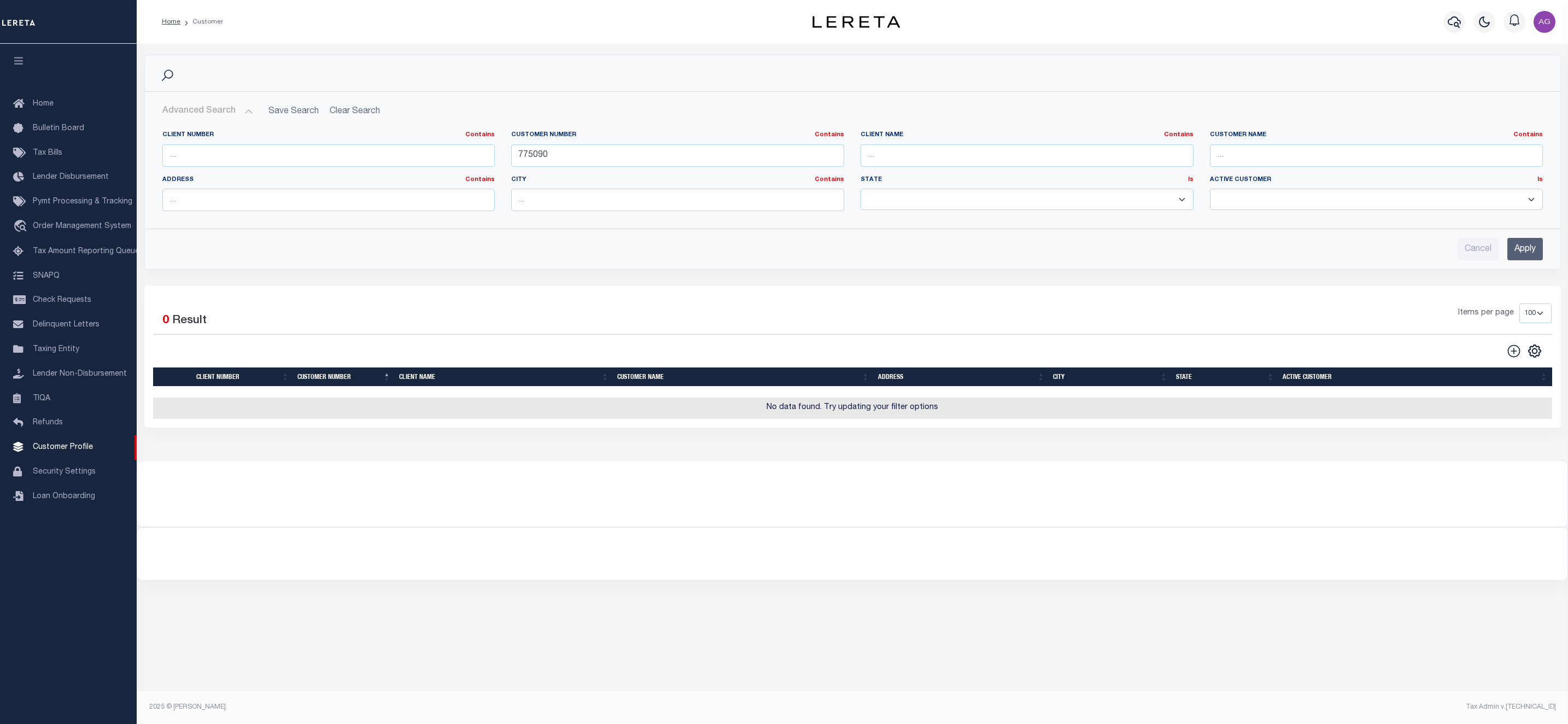
click at [1530, 242] on input "Apply" at bounding box center [1525, 248] width 36 height 23
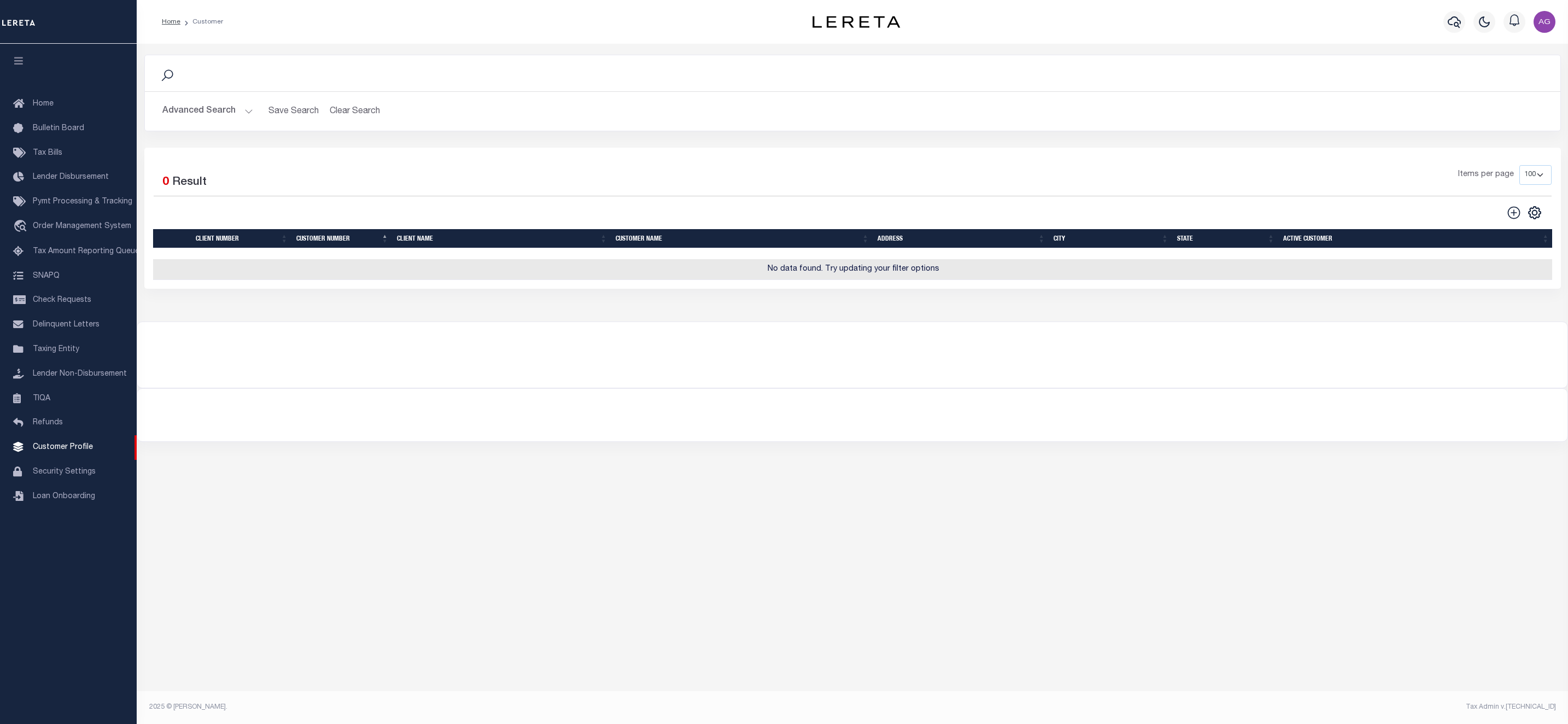
click at [204, 110] on button "Advanced Search" at bounding box center [207, 110] width 90 height 21
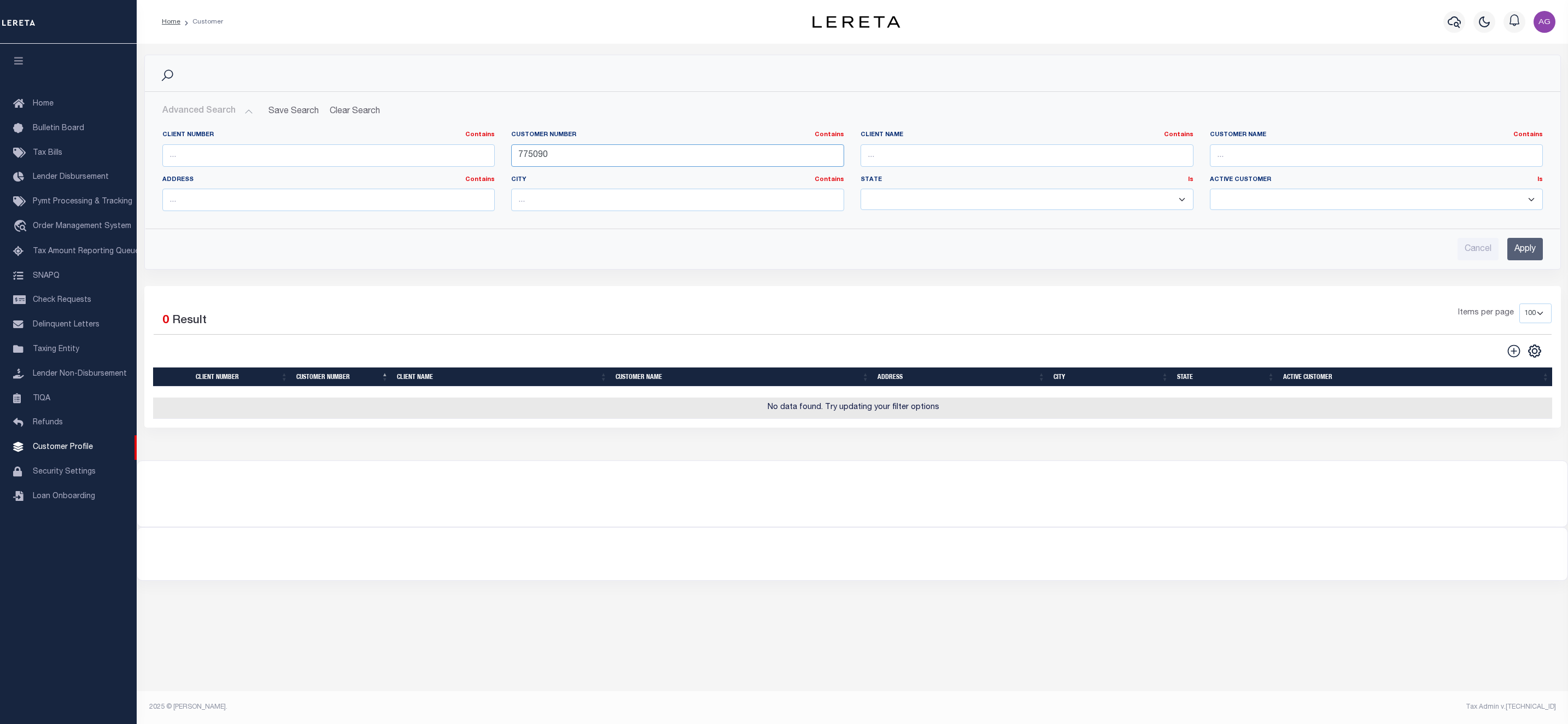
drag, startPoint x: 575, startPoint y: 155, endPoint x: 466, endPoint y: 156, distance: 109.0
click at [466, 156] on div "Client Number Contains Contains Is Customer Number Contains Contains Is 775090" at bounding box center [853, 176] width 1397 height 89
click at [1273, 190] on select "Yes No" at bounding box center [1376, 199] width 333 height 21
click at [1273, 196] on select "Yes No" at bounding box center [1376, 199] width 333 height 21
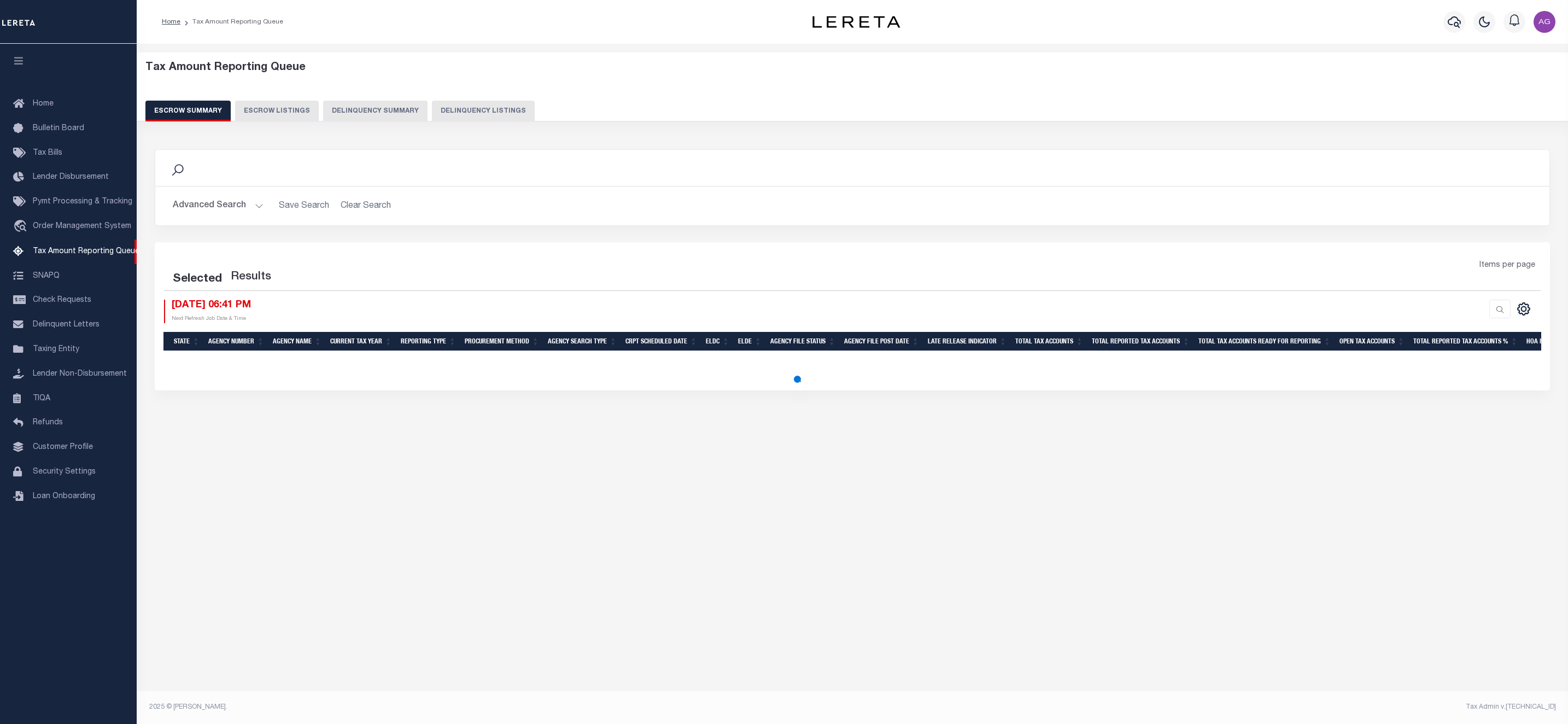
click at [464, 108] on button "Delinquency Listings" at bounding box center [483, 110] width 102 height 21
select select "100"
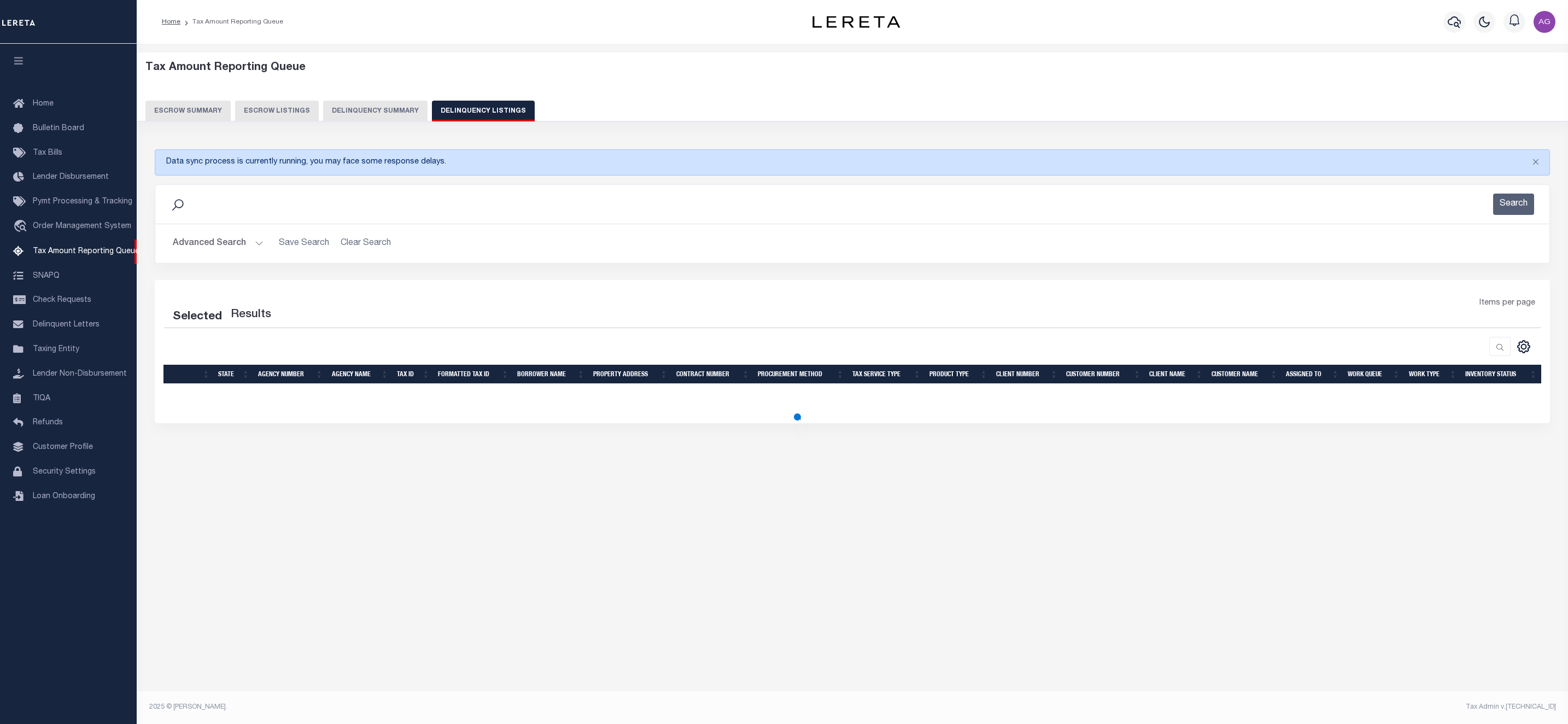
click at [215, 243] on button "Advanced Search" at bounding box center [218, 242] width 90 height 21
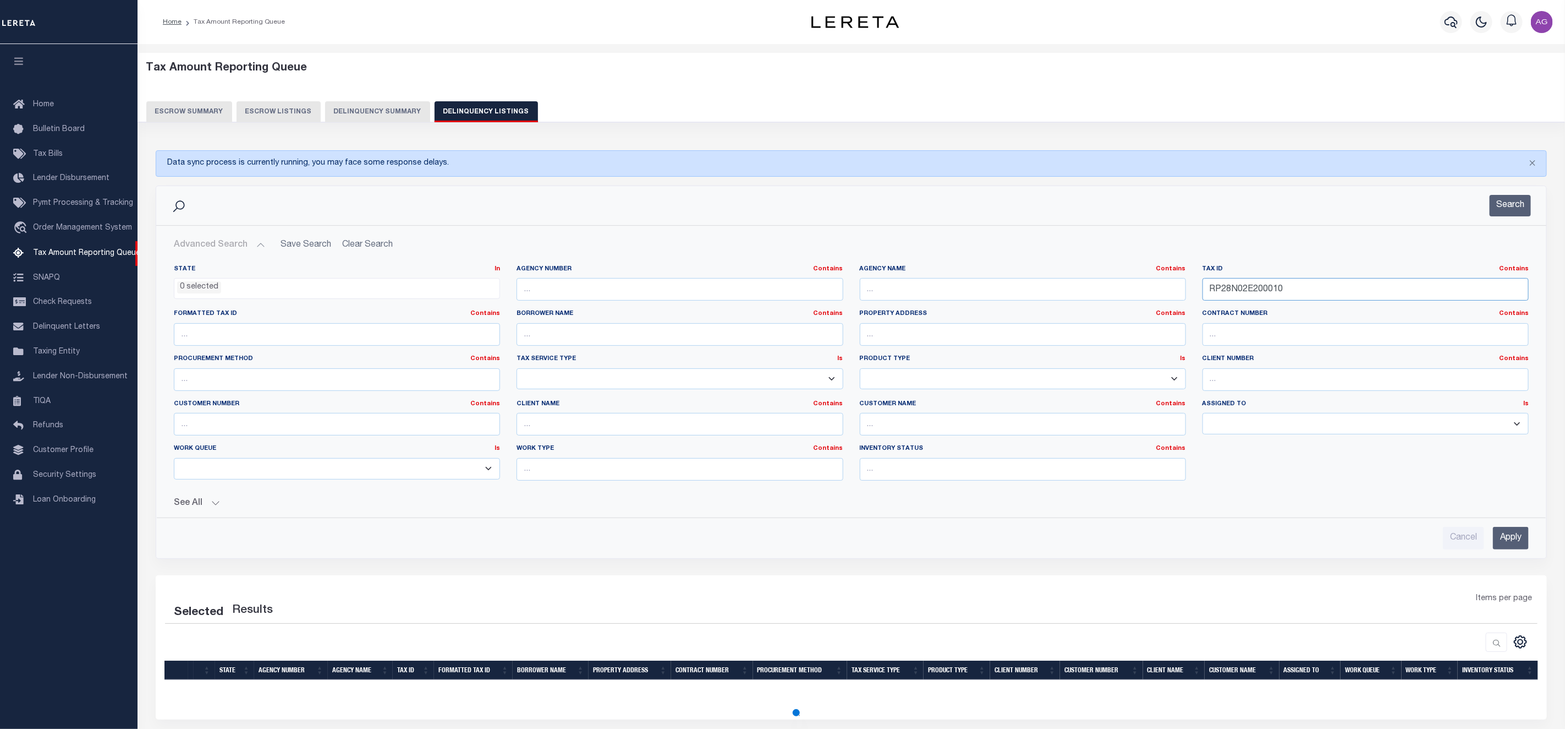
click at [1311, 291] on input "RP28N02E200010" at bounding box center [1366, 289] width 326 height 23
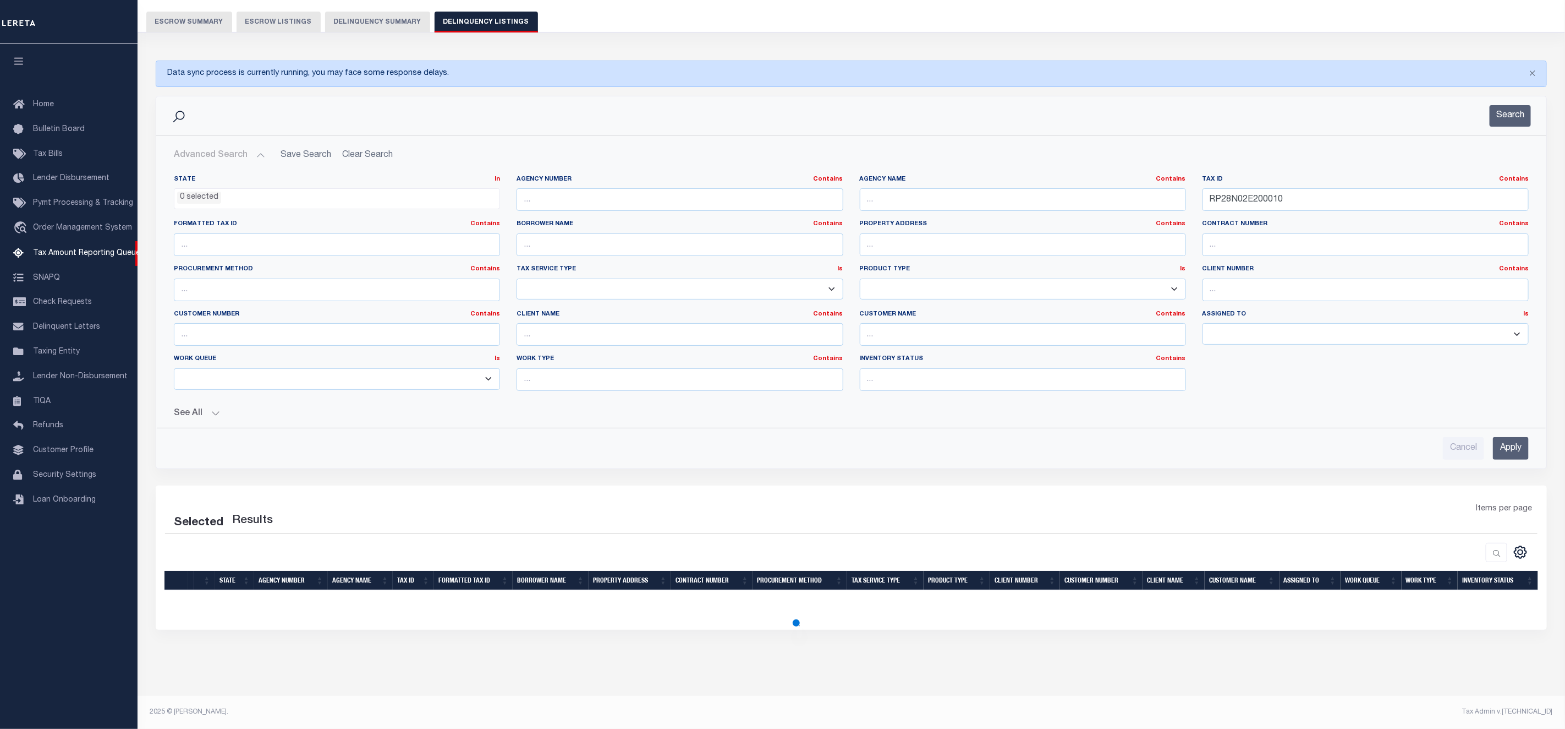
click at [1520, 446] on input "Apply" at bounding box center [1511, 448] width 36 height 23
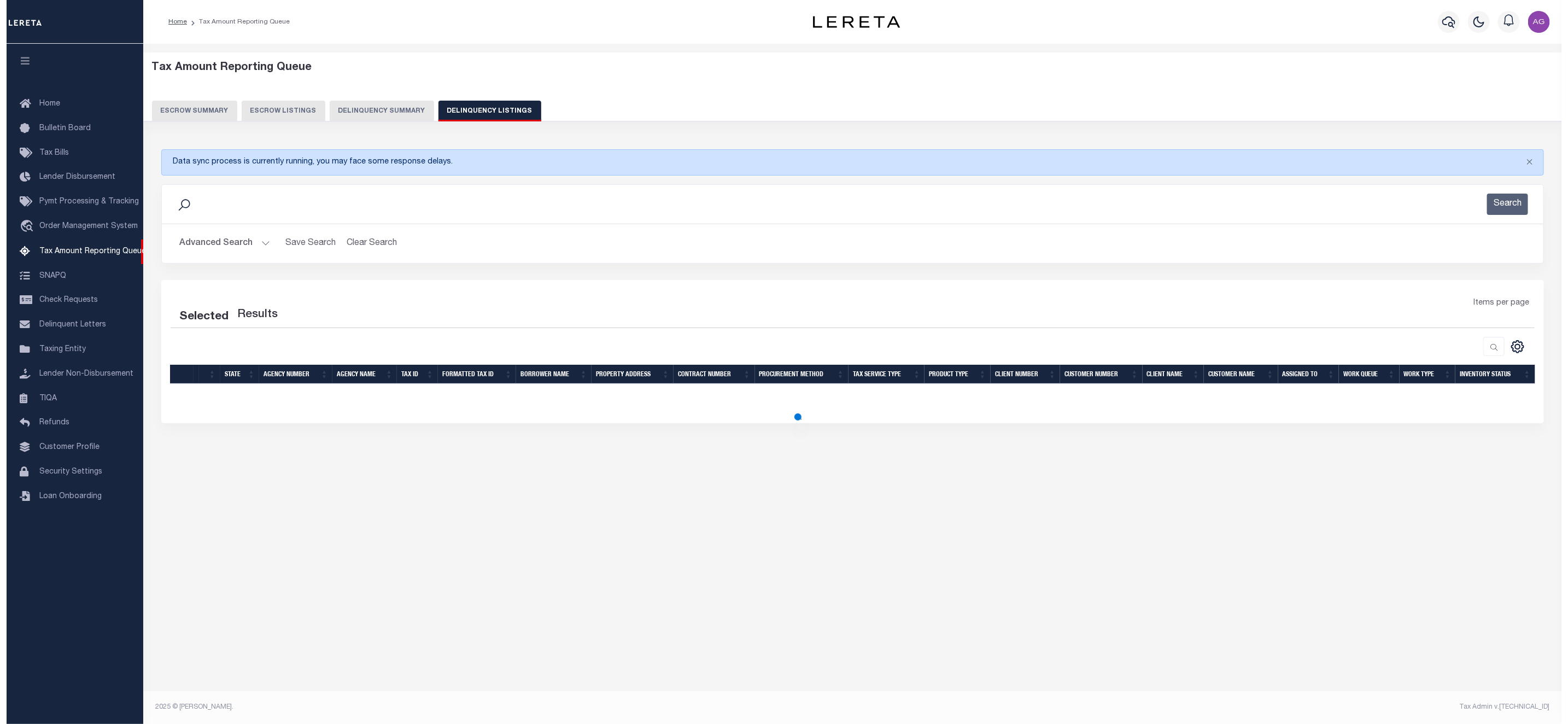
scroll to position [0, 0]
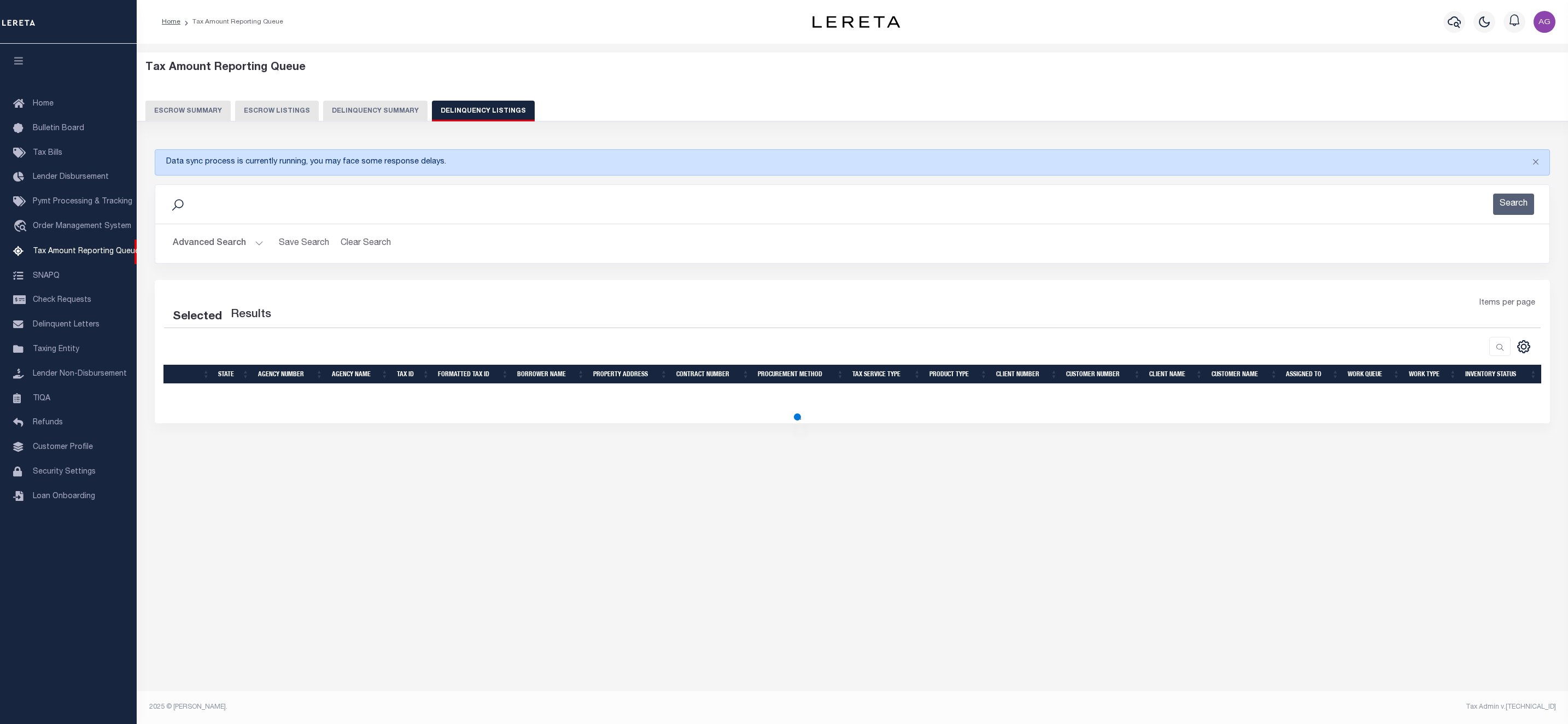
select select "100"
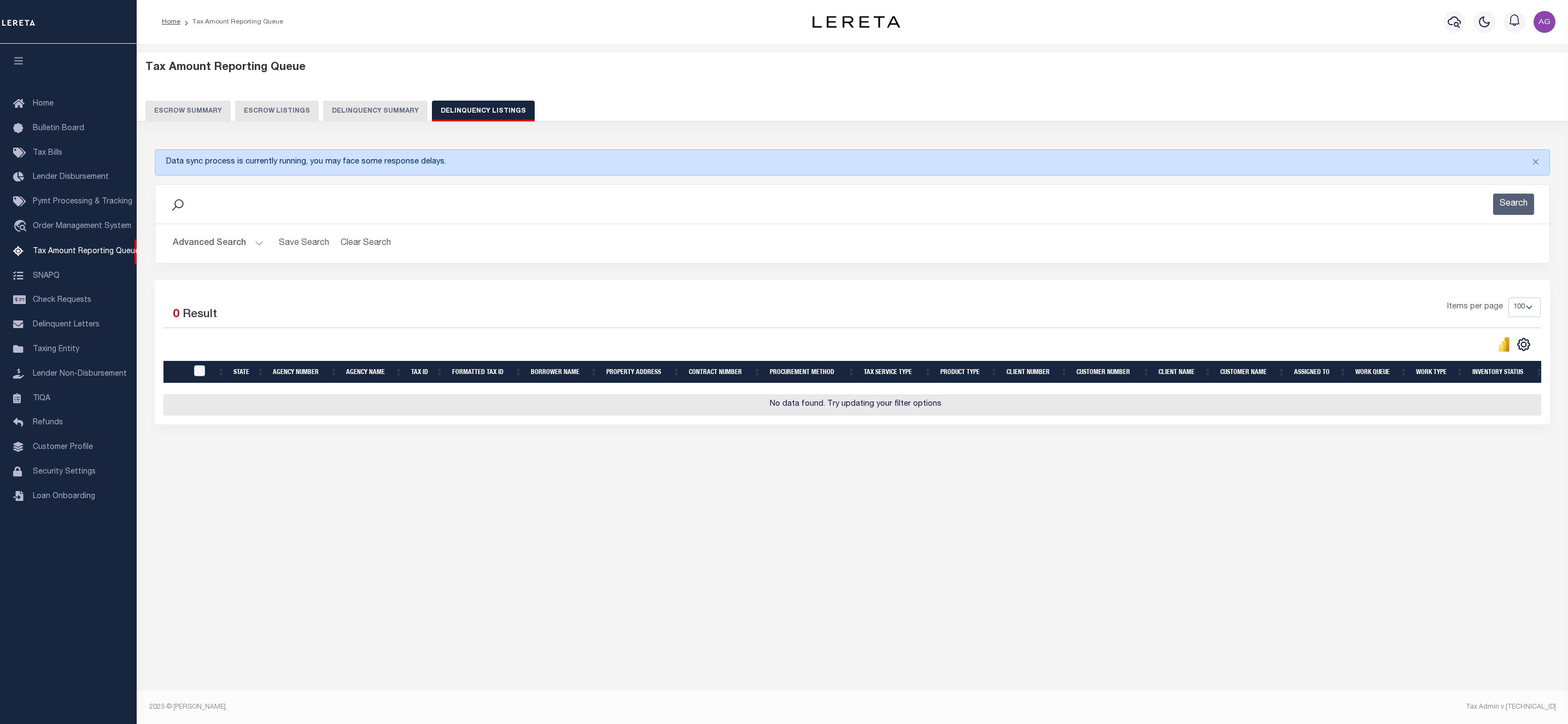
click at [214, 246] on button "Advanced Search" at bounding box center [218, 242] width 90 height 21
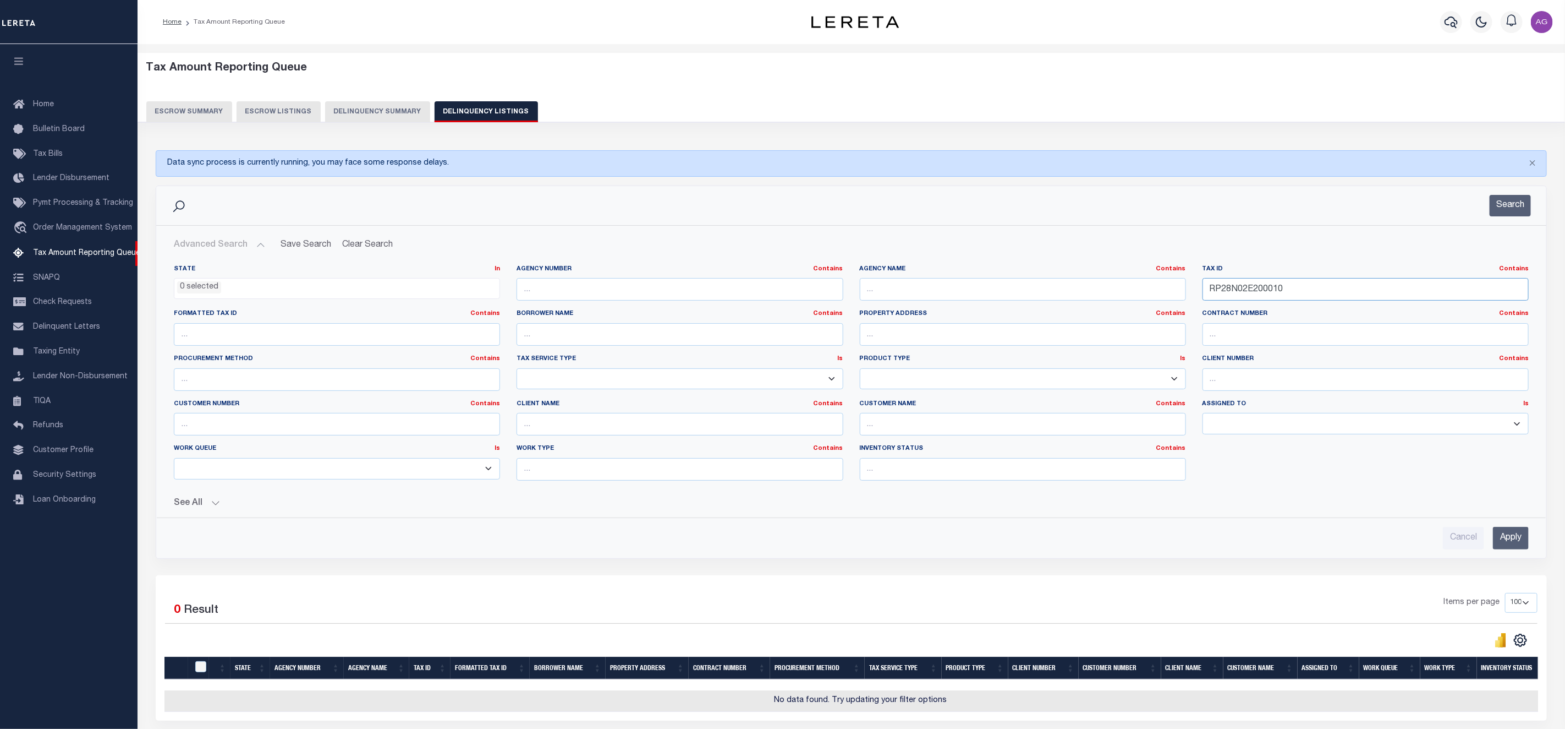
click at [1313, 291] on input "RP28N02E200010" at bounding box center [1366, 289] width 326 height 23
click at [1516, 543] on input "Apply" at bounding box center [1511, 538] width 36 height 23
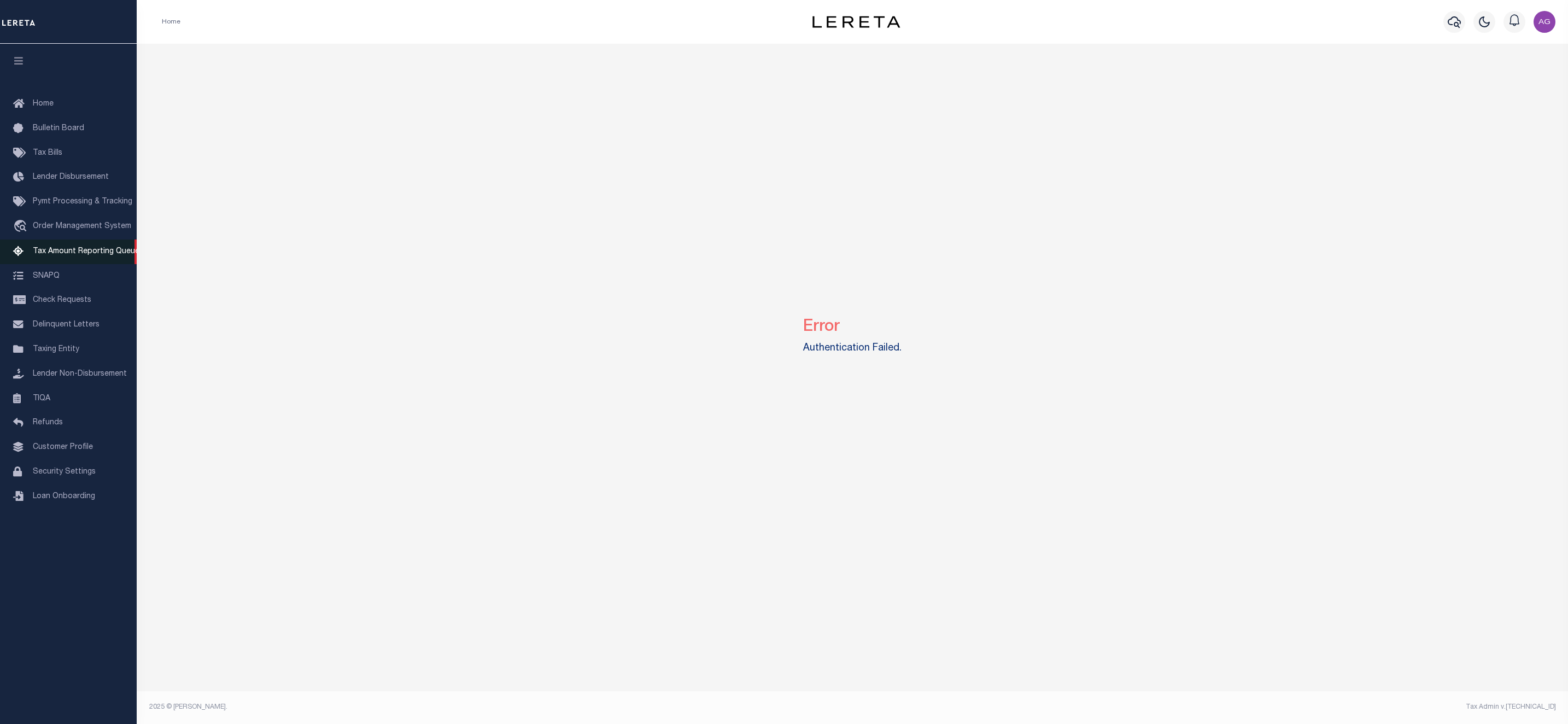
click at [46, 254] on span "Tax Amount Reporting Queue" at bounding box center [85, 251] width 106 height 8
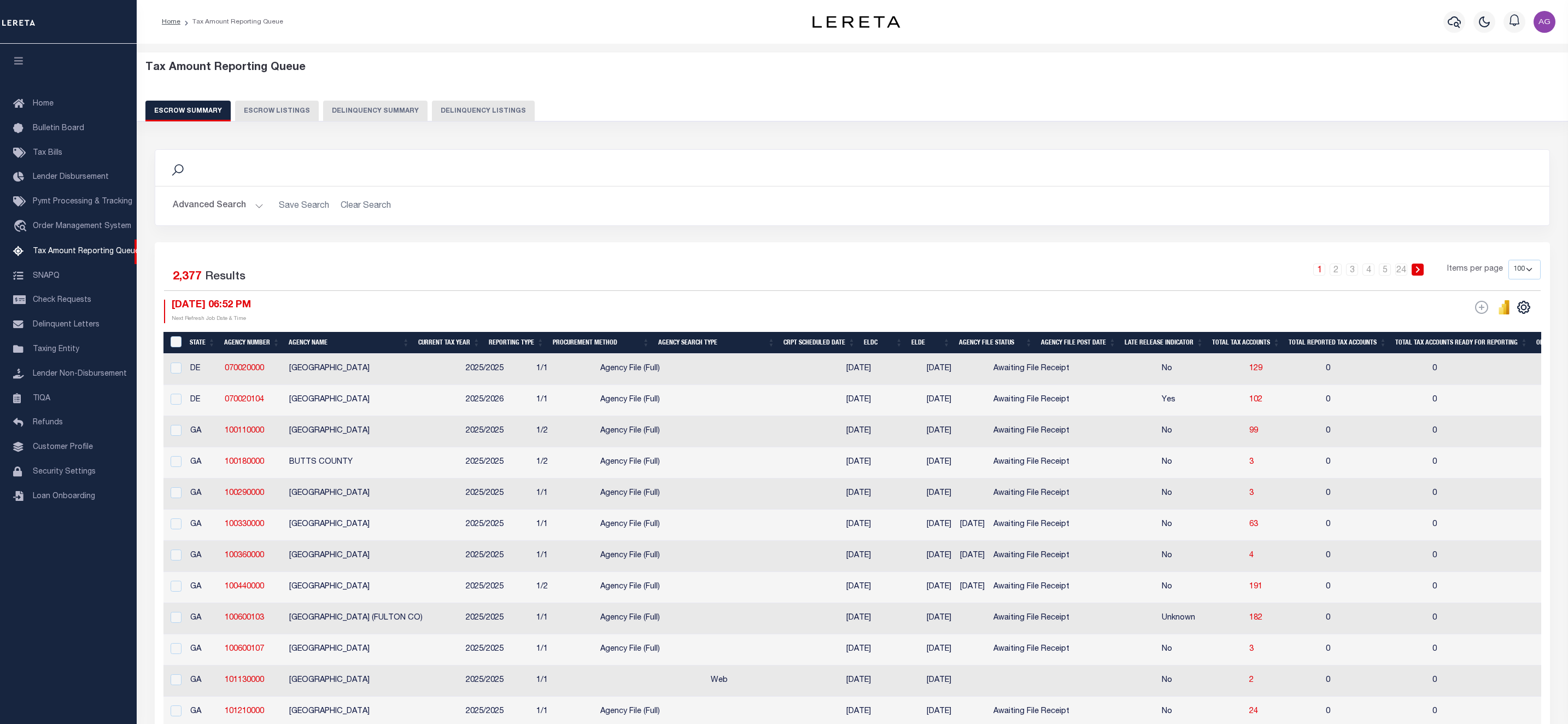
click at [389, 105] on button "Delinquency Summary" at bounding box center [375, 110] width 104 height 21
select select
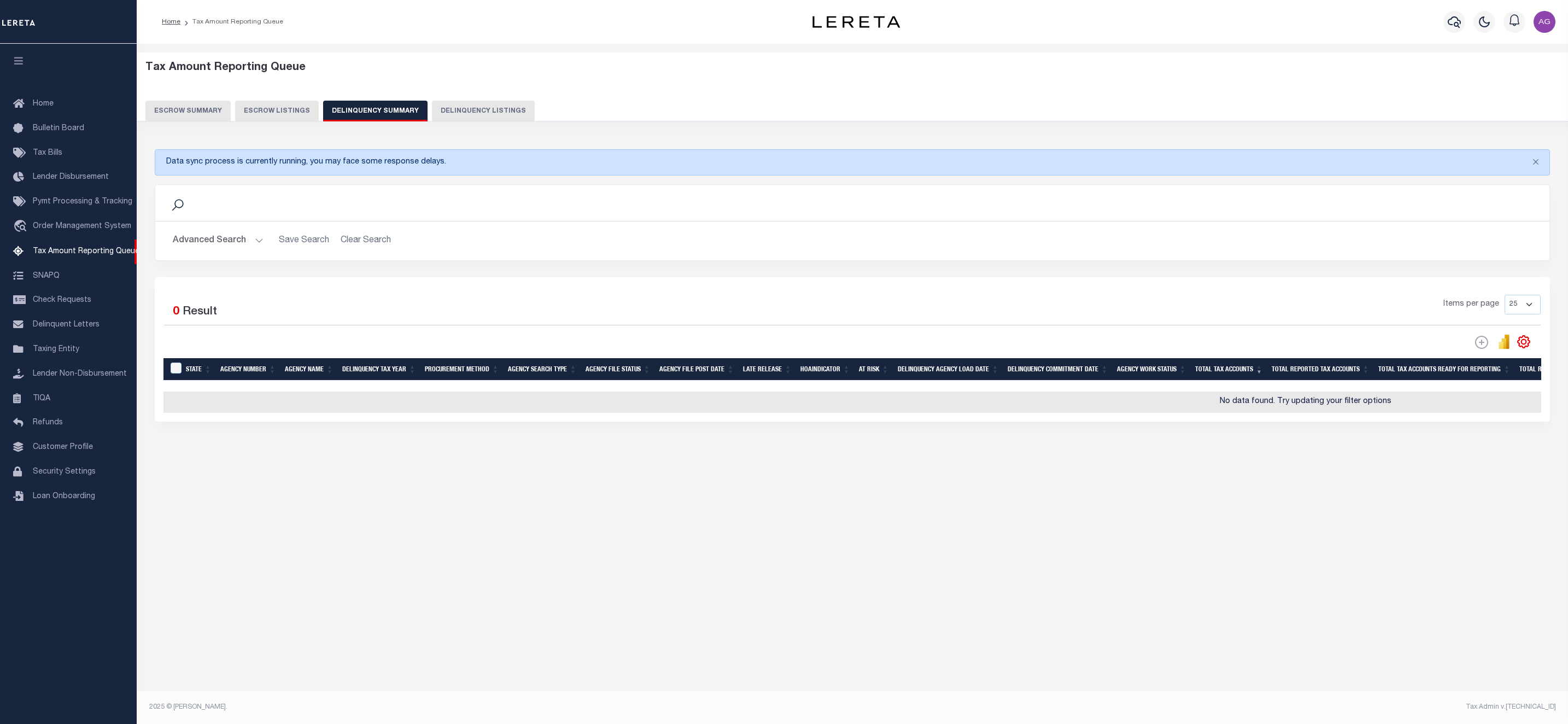
click at [219, 242] on button "Advanced Search" at bounding box center [218, 240] width 90 height 21
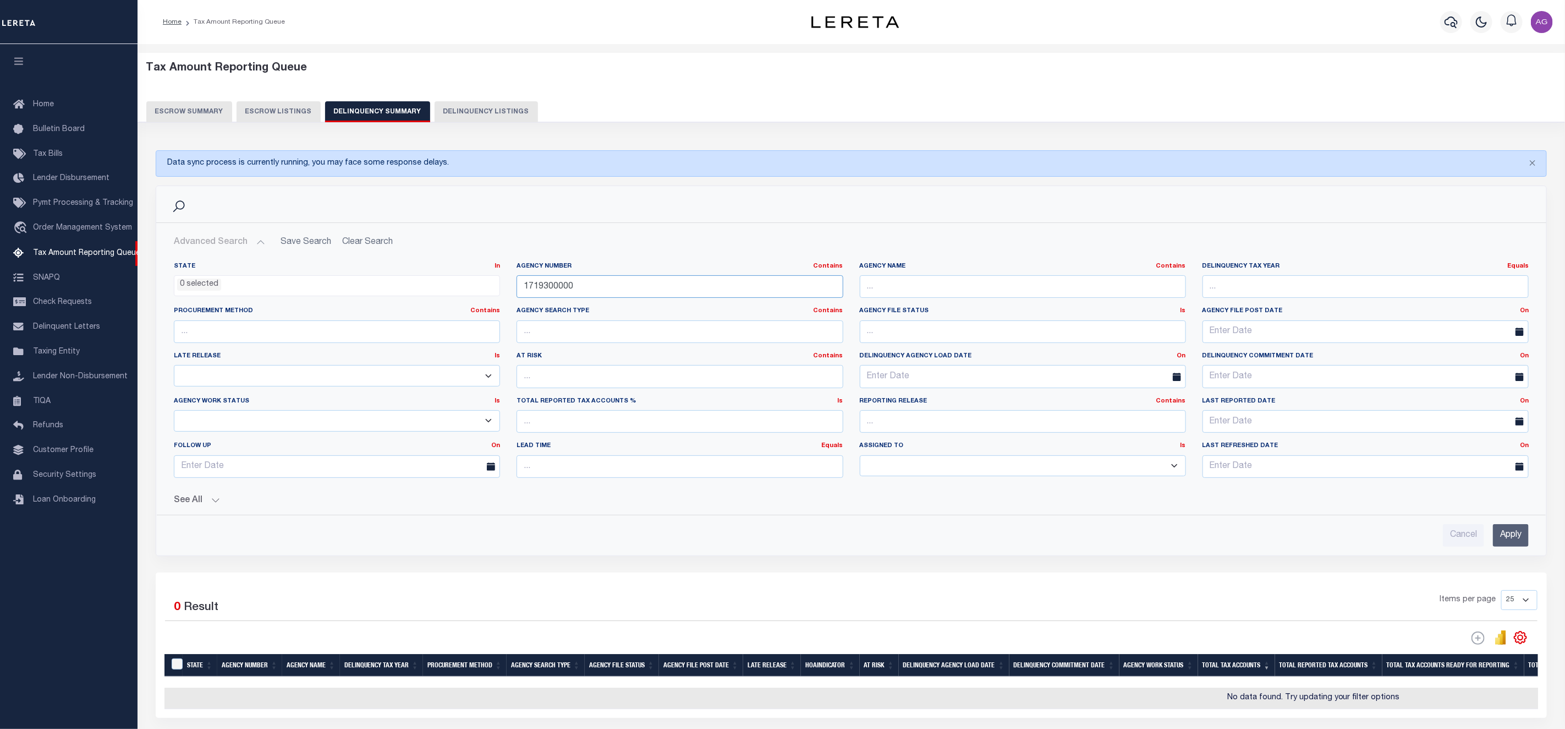
drag, startPoint x: 626, startPoint y: 288, endPoint x: 466, endPoint y: 282, distance: 160.2
click at [466, 282] on div "State In In AK AL AR AZ CA CO CT DC DE FL GA GU HI IA ID IL IN KS [GEOGRAPHIC_D…" at bounding box center [852, 374] width 1372 height 224
click at [889, 291] on input "text" at bounding box center [1023, 286] width 326 height 23
type input "WHITE"
click at [1510, 537] on input "Apply" at bounding box center [1511, 535] width 36 height 23
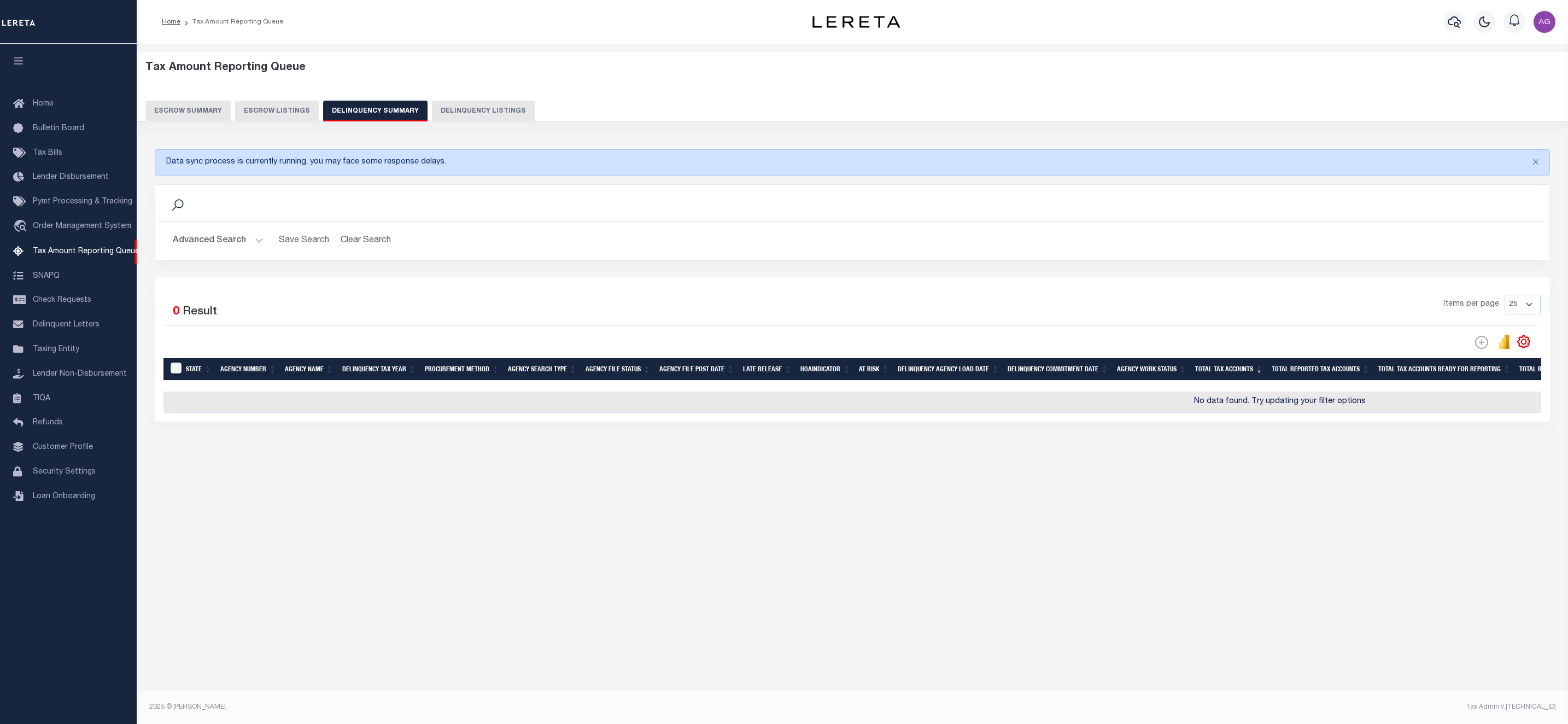
click at [212, 248] on button "Advanced Search" at bounding box center [218, 240] width 90 height 21
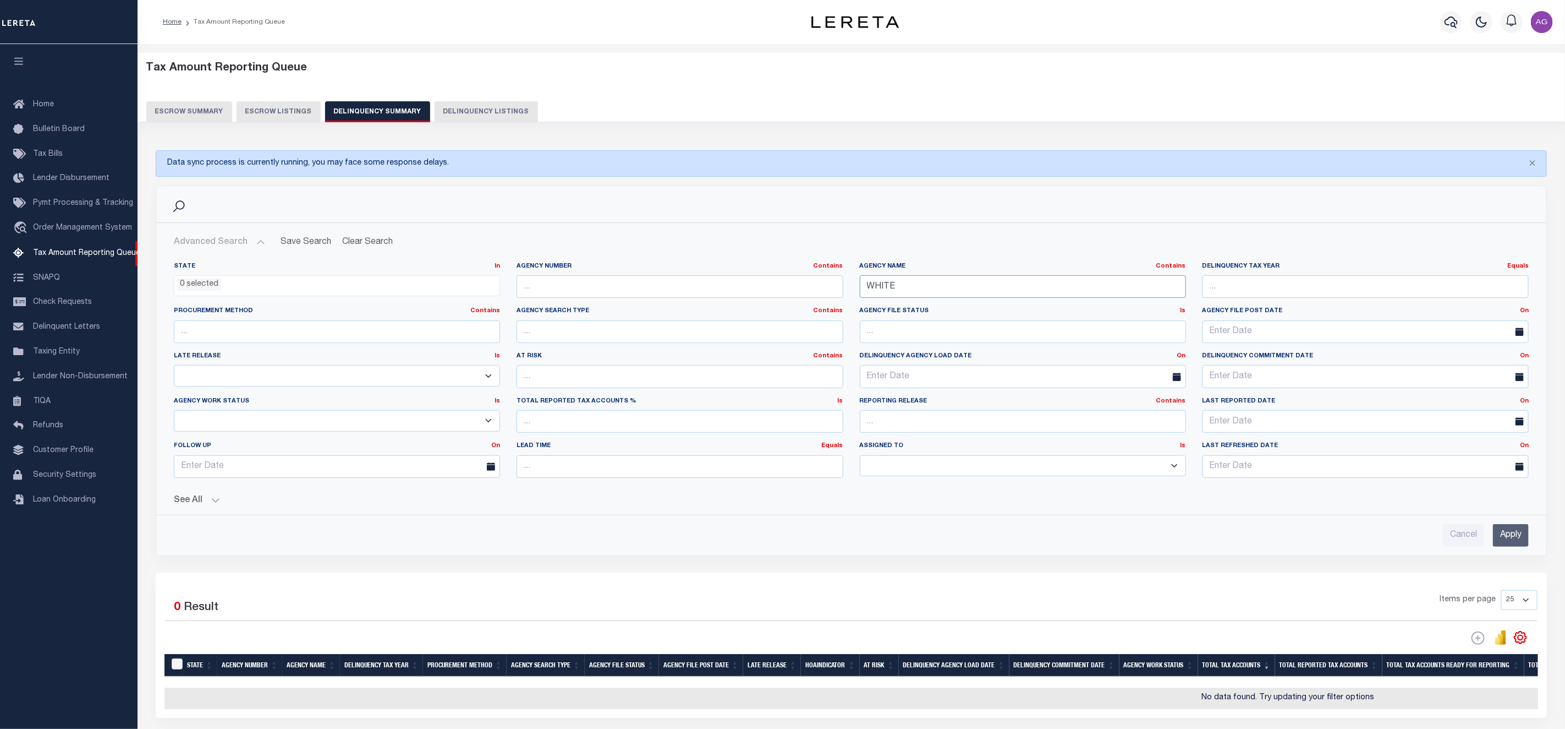
drag, startPoint x: 999, startPoint y: 286, endPoint x: 713, endPoint y: 268, distance: 286.7
click at [713, 268] on div "State In In AK AL AR AZ CA CO CT DC DE FL GA GU HI IA ID IL IN KS [GEOGRAPHIC_D…" at bounding box center [852, 374] width 1372 height 224
click at [1502, 537] on input "Apply" at bounding box center [1511, 535] width 36 height 23
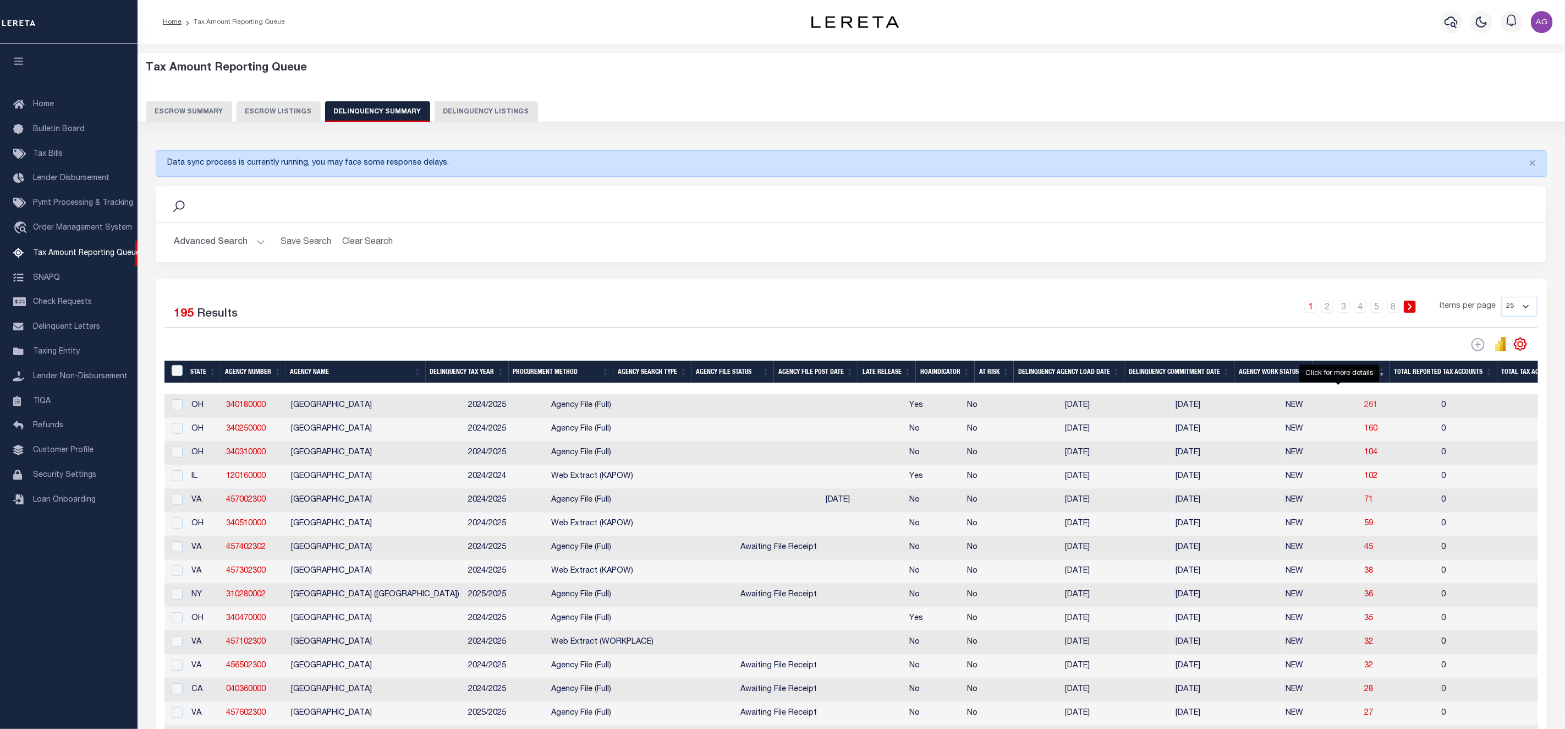
click at [1365, 409] on span "261" at bounding box center [1371, 405] width 13 height 8
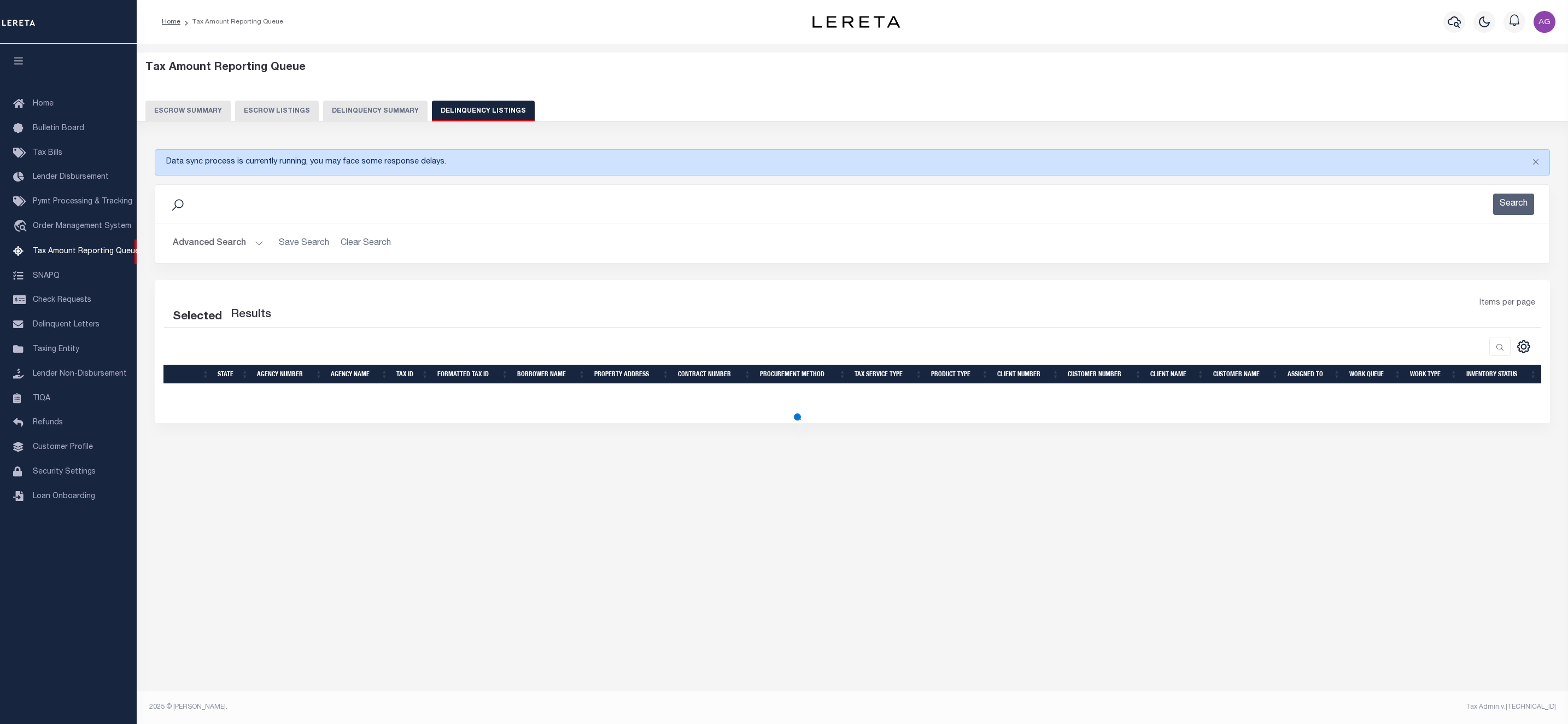
select select "100"
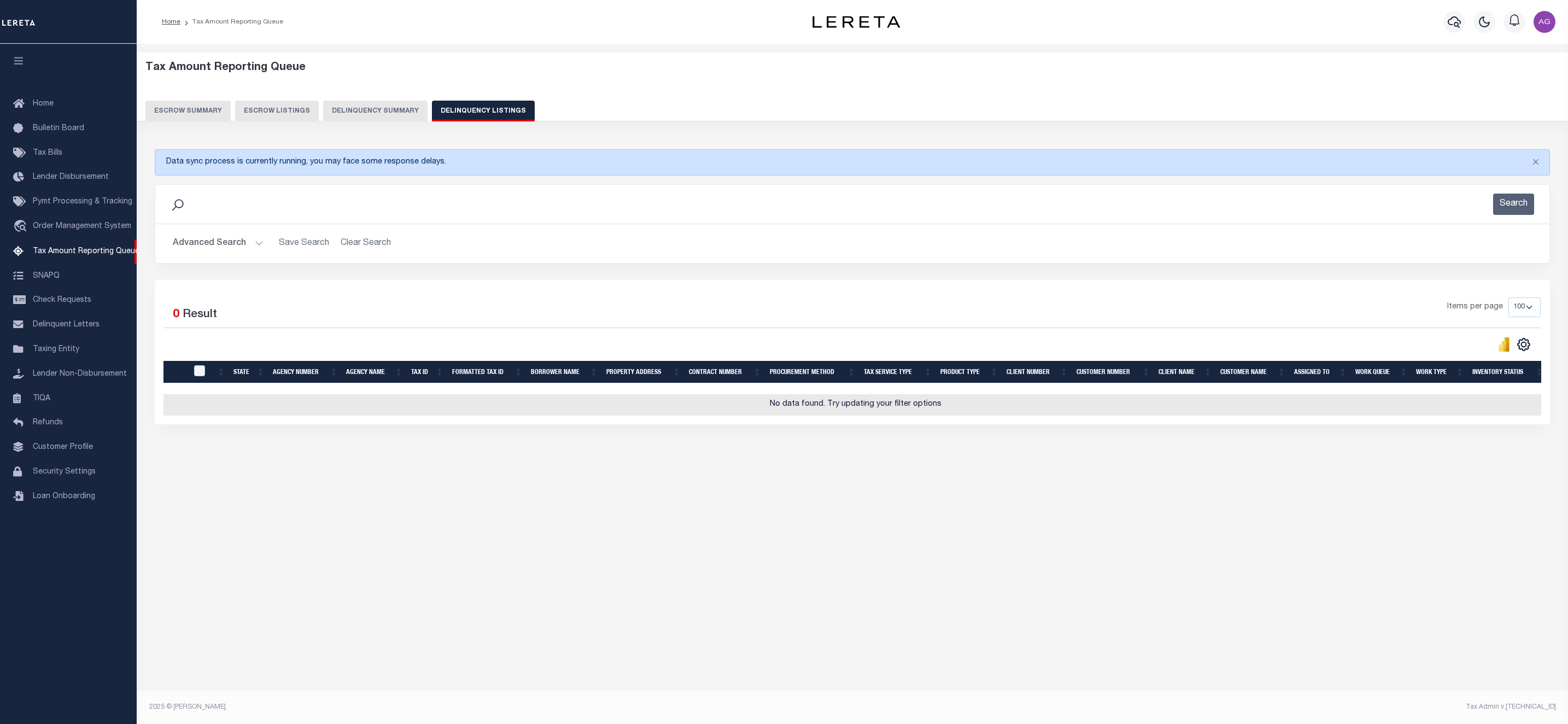
click at [360, 95] on div "Tax Amount Reporting Queue Escrow Summary Escrow Listings Delinquency Summary" at bounding box center [852, 91] width 1414 height 61
click at [370, 100] on button "Delinquency Summary" at bounding box center [375, 110] width 104 height 21
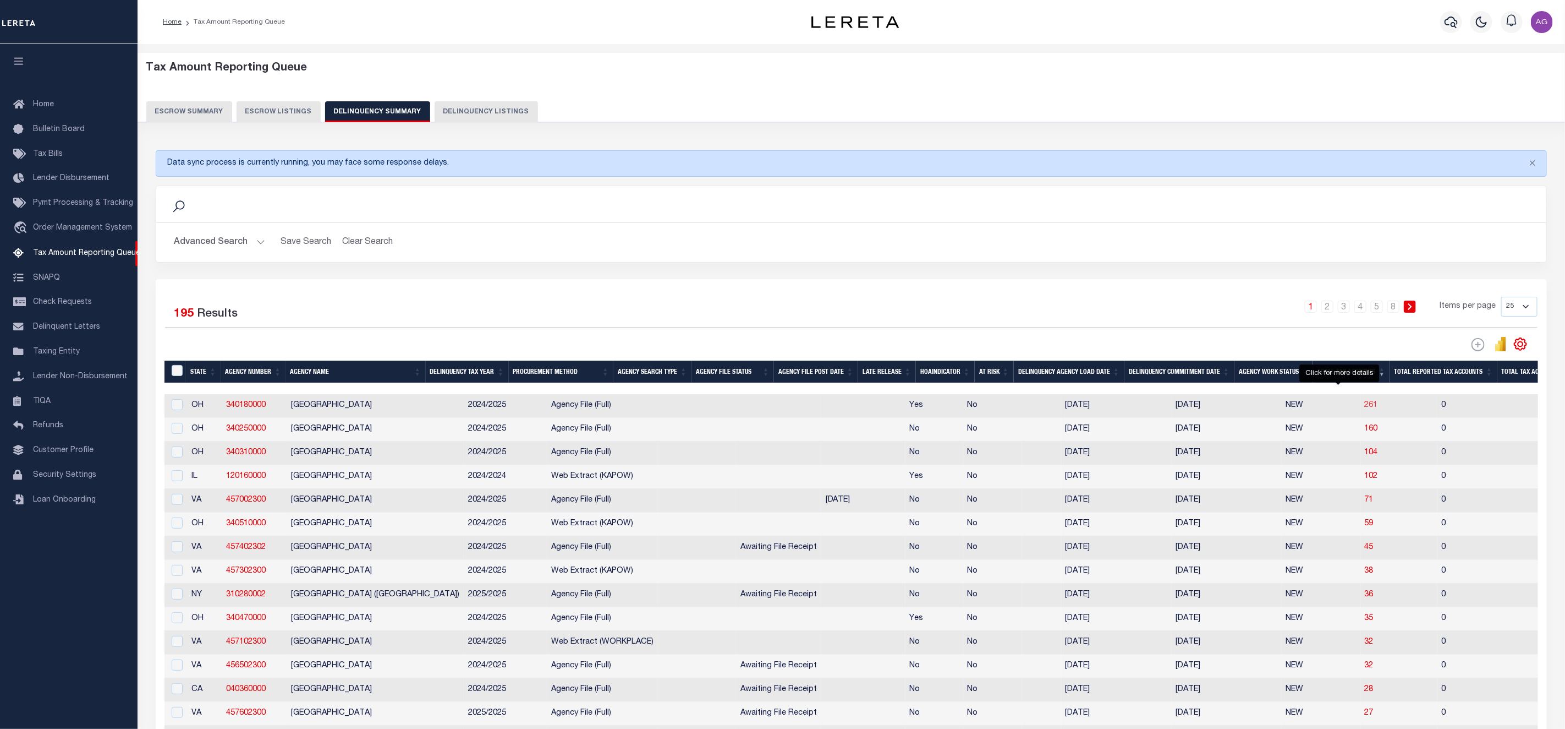
click at [1365, 409] on span "261" at bounding box center [1371, 405] width 13 height 8
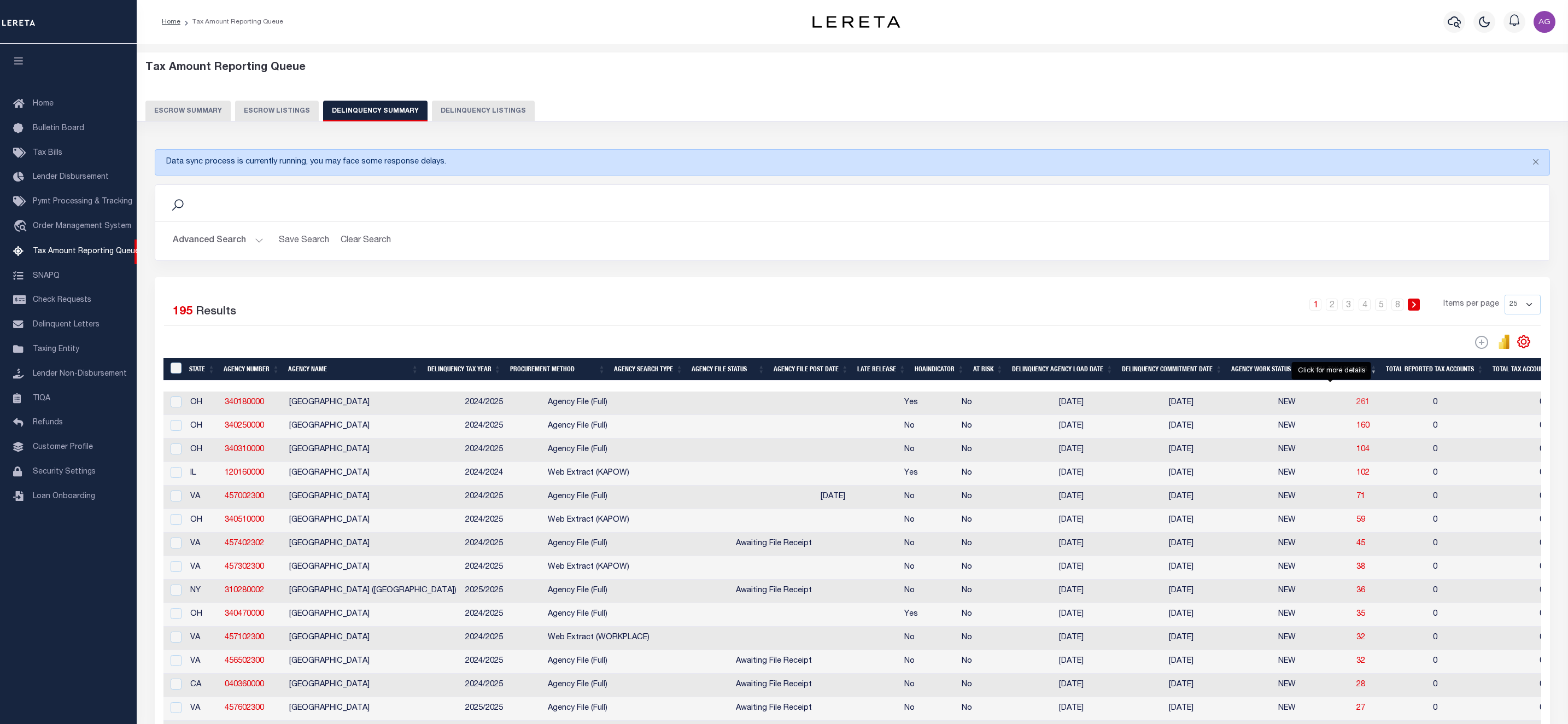
select select "100"
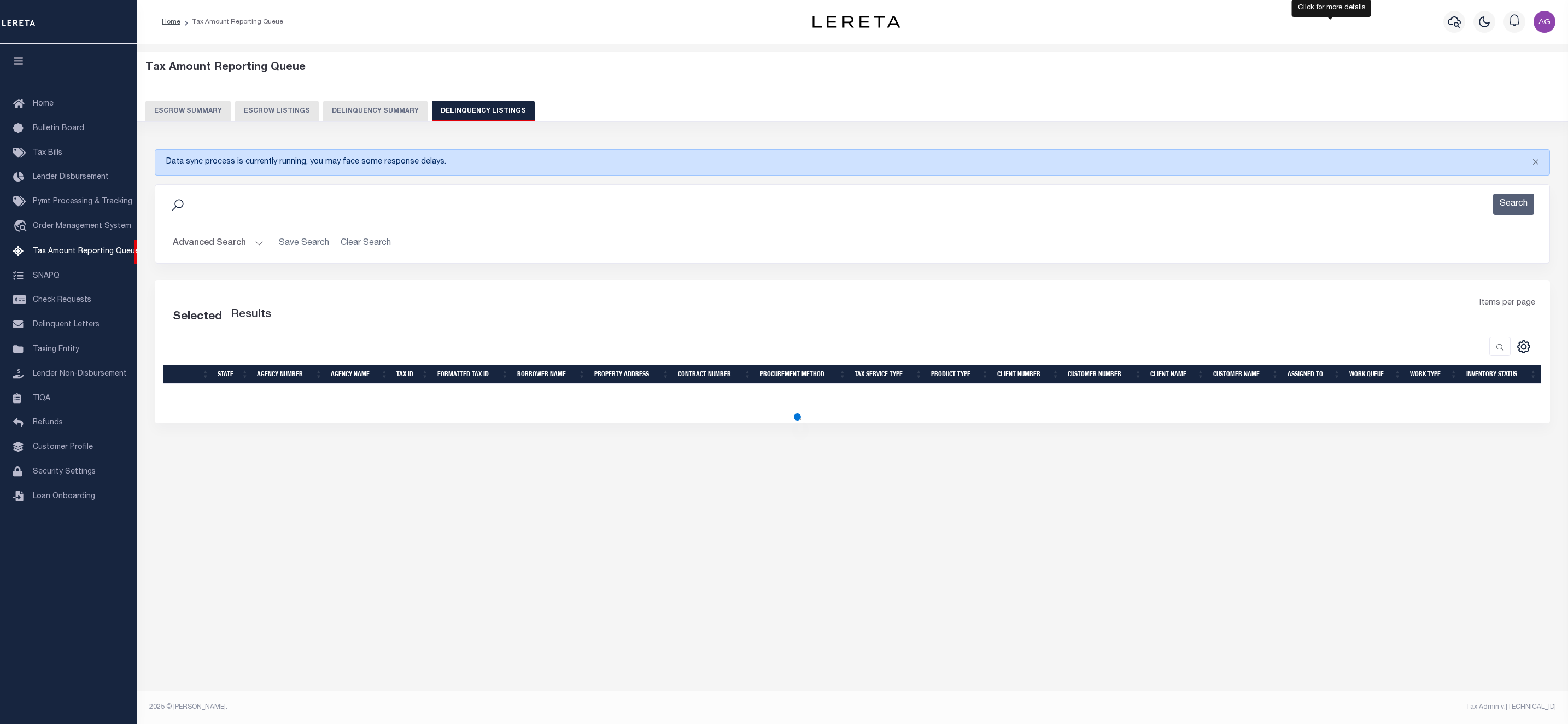
select select "100"
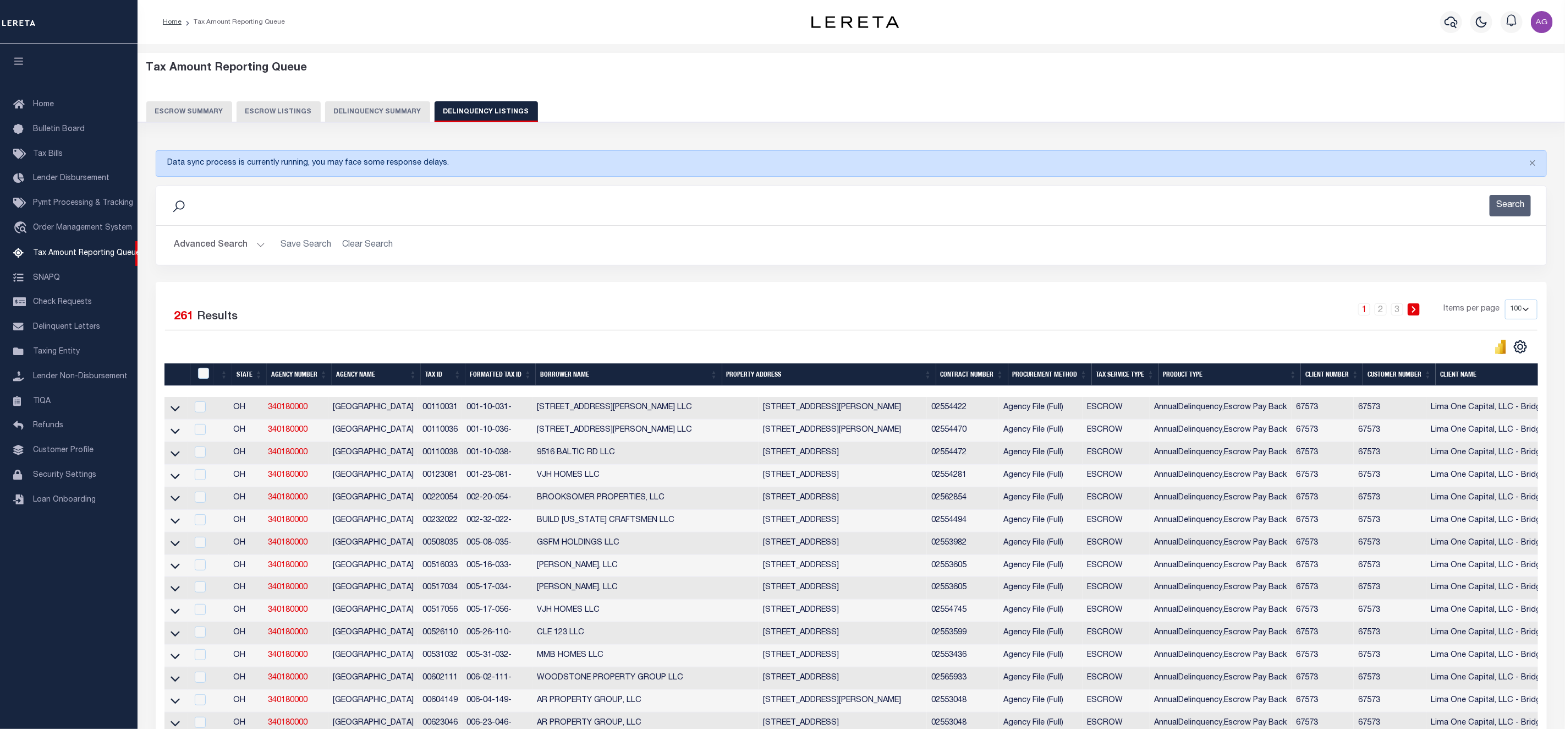
click at [385, 109] on button "Delinquency Summary" at bounding box center [377, 111] width 105 height 21
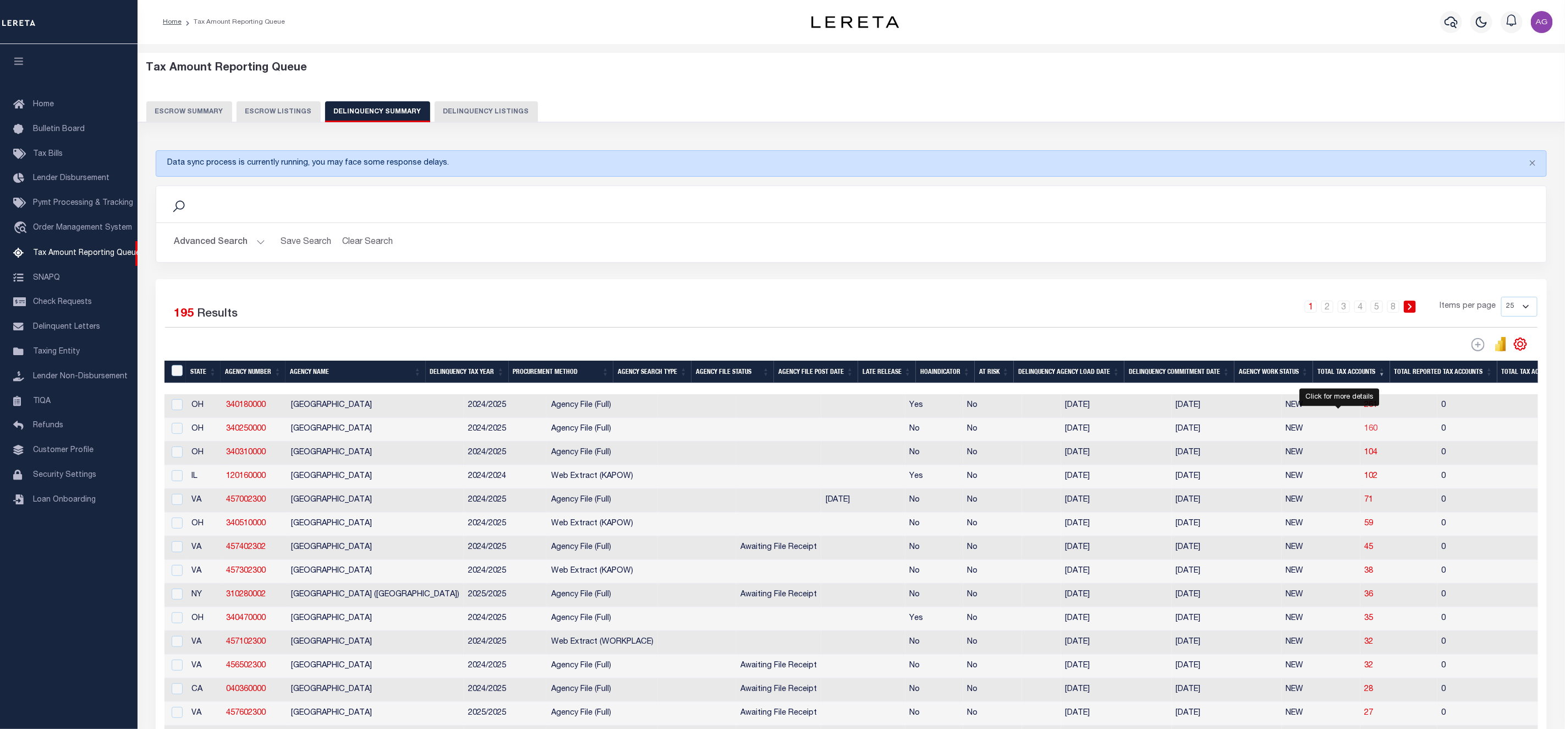
click at [1365, 432] on span "160" at bounding box center [1371, 429] width 13 height 8
select select "100"
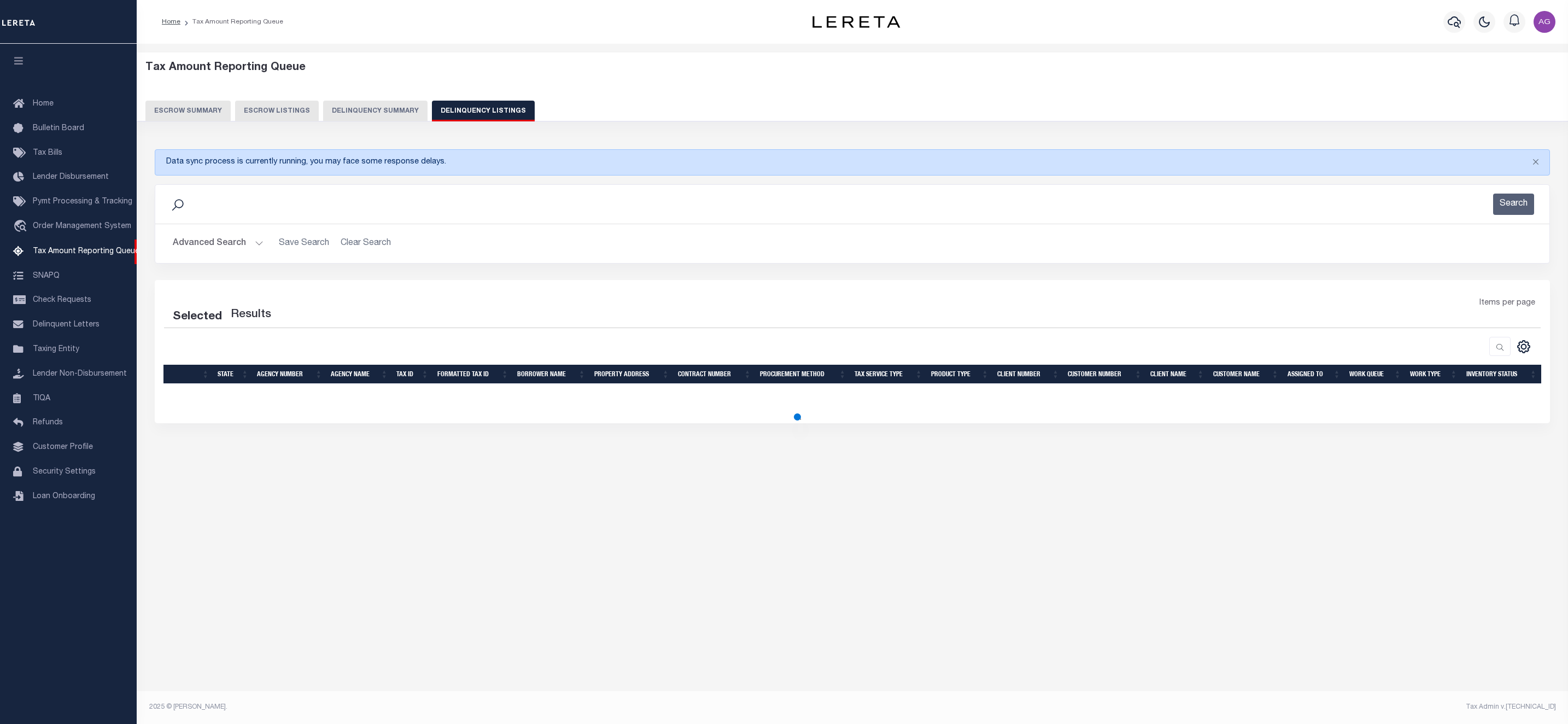
select select "100"
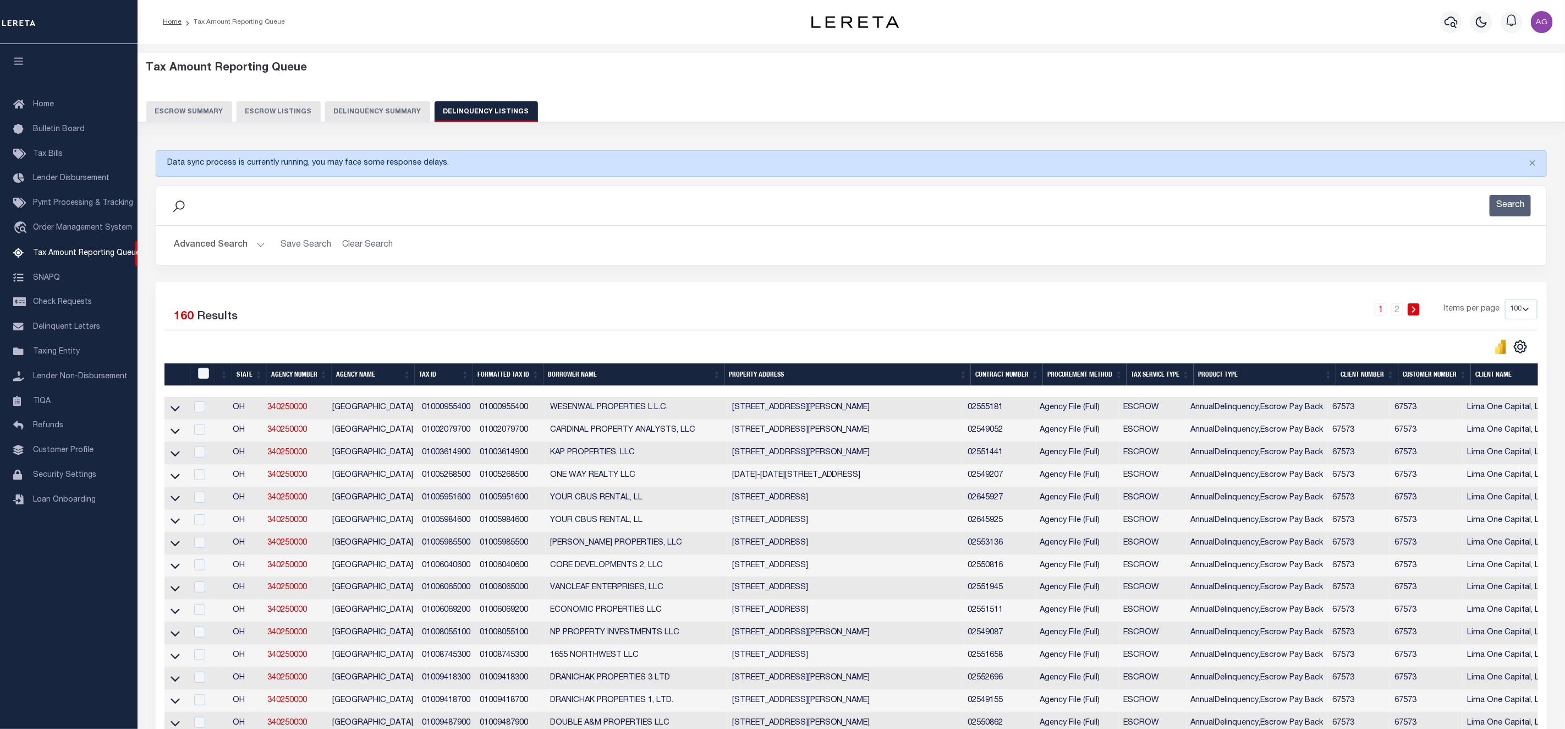
drag, startPoint x: 1136, startPoint y: 395, endPoint x: 1580, endPoint y: 370, distance: 445.3
